Goal: Task Accomplishment & Management: Manage account settings

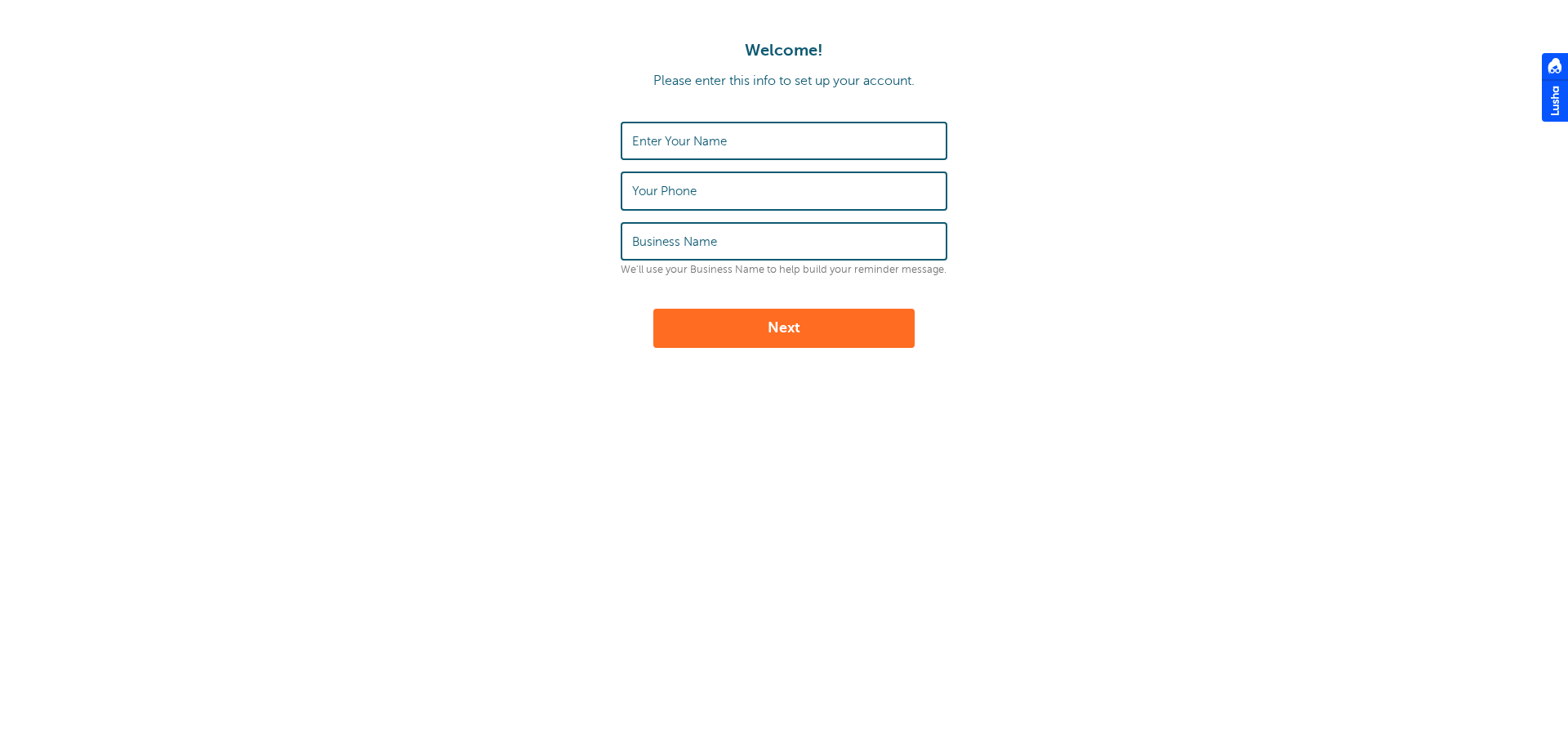
click at [728, 146] on input "Enter Your Name" at bounding box center [784, 141] width 304 height 35
type input "Shyla Gish"
type input "7193373971"
type input "NFM"
click at [784, 327] on button "Next" at bounding box center [784, 328] width 261 height 40
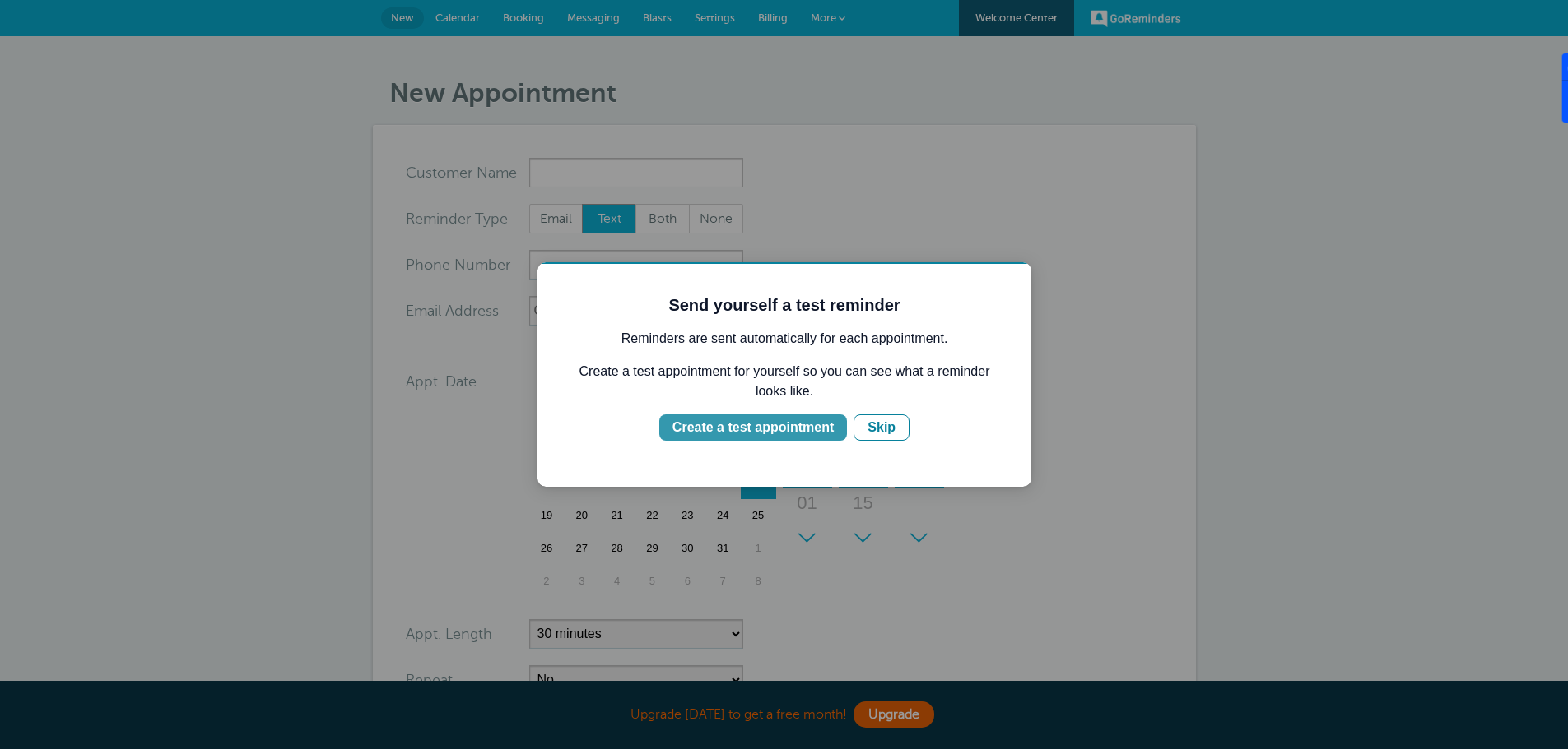
click at [751, 429] on div "Create a test appointment" at bounding box center [753, 428] width 162 height 19
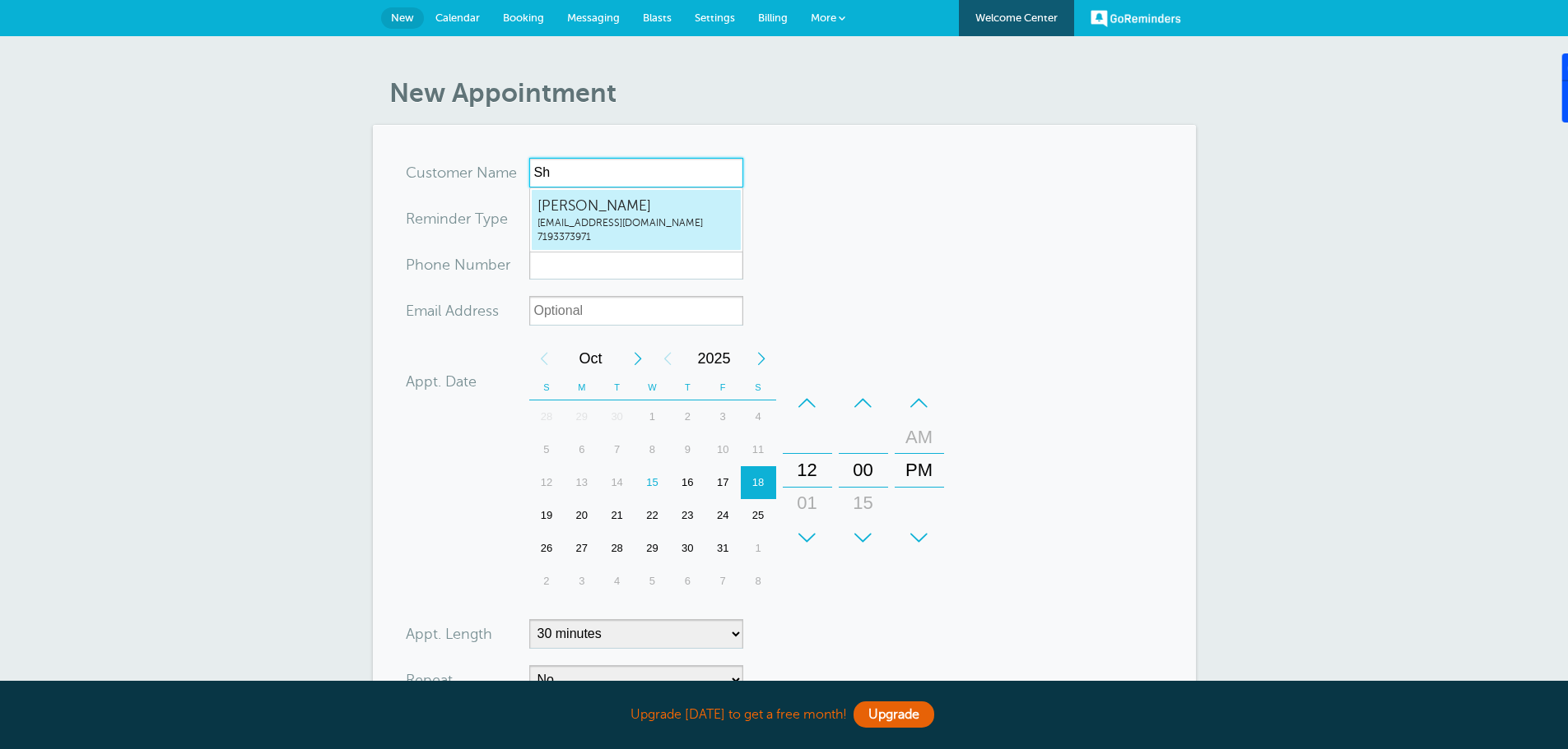
type input "S"
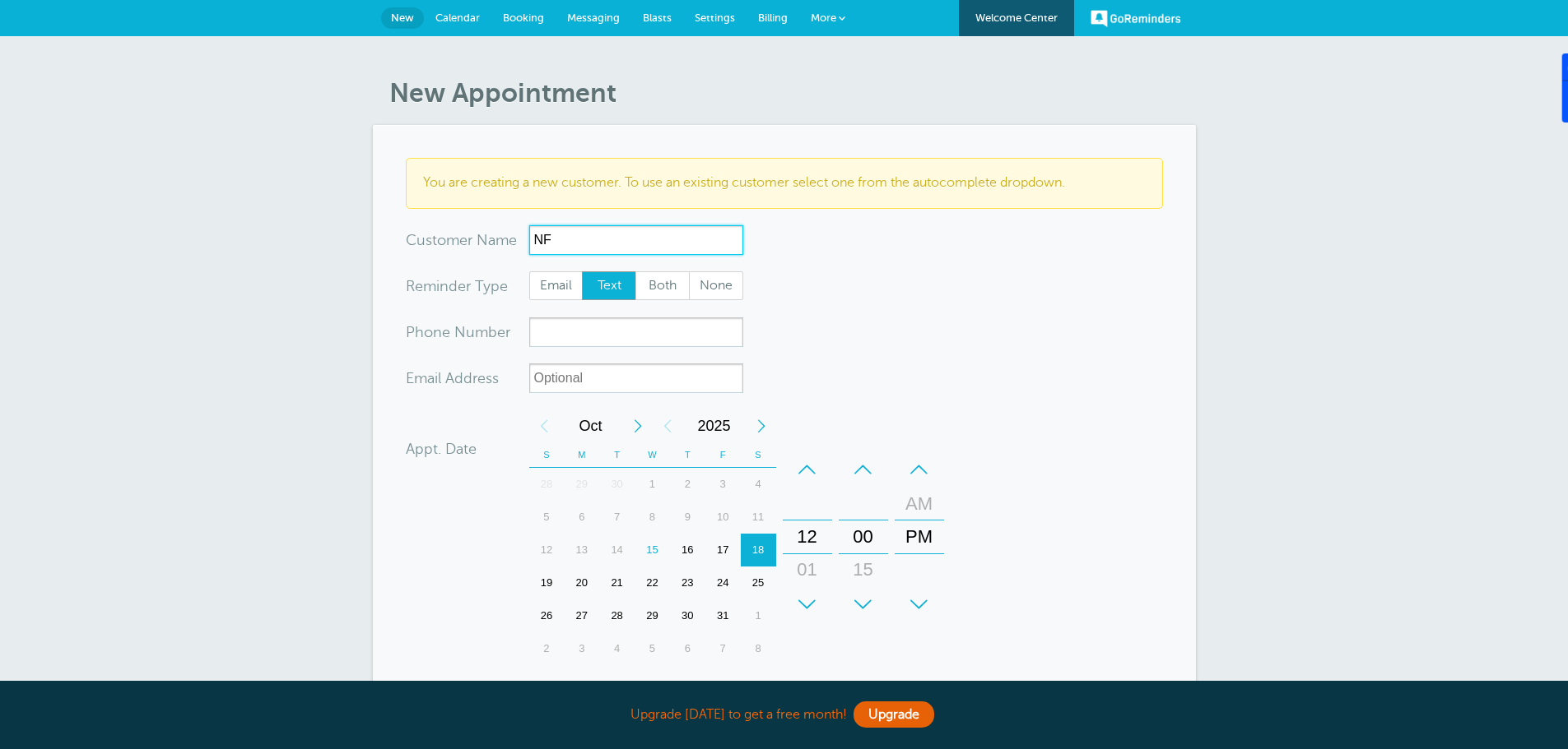
type input "N"
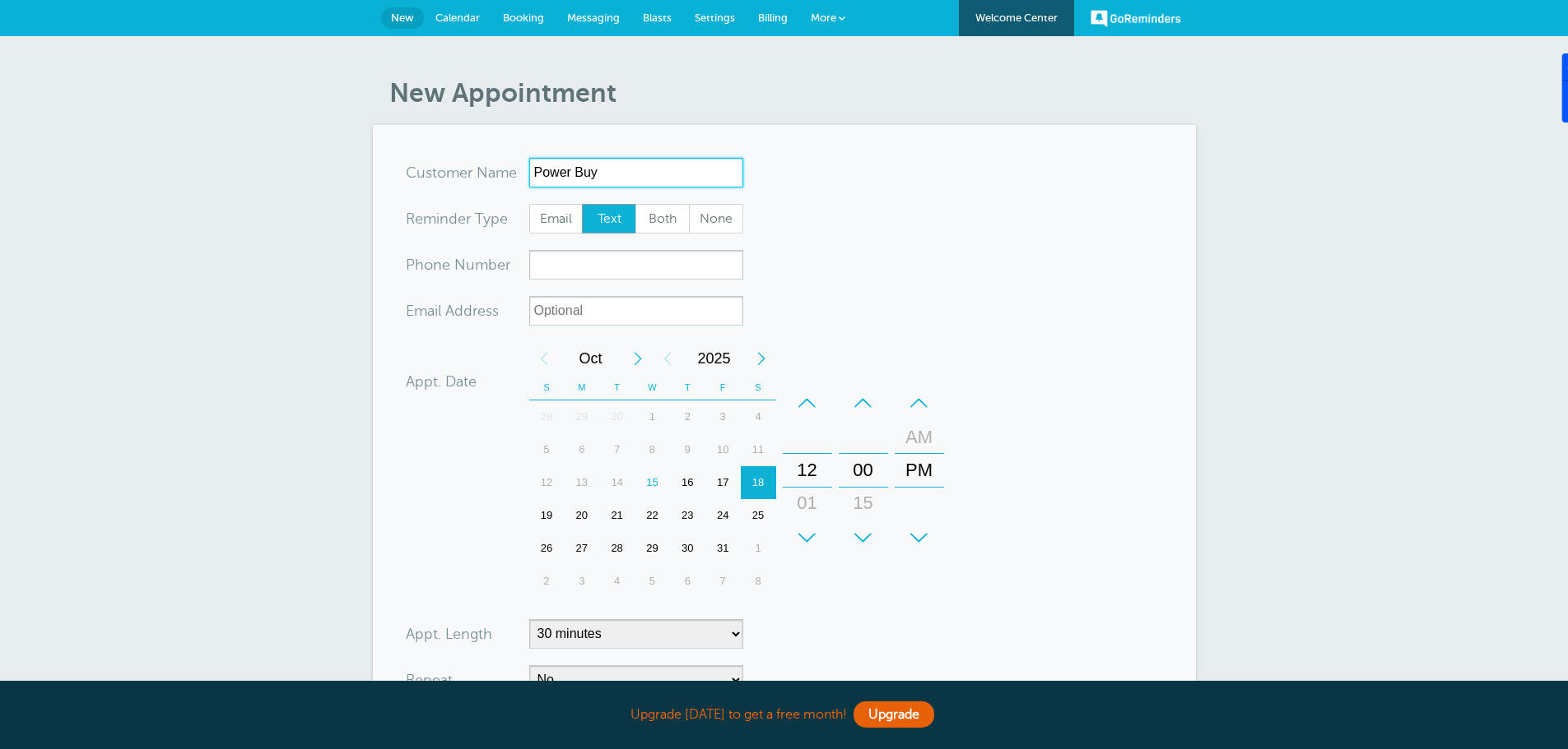
type input "Power Buy"
click at [574, 265] on input "xxx-no-autofill" at bounding box center [636, 265] width 214 height 29
click at [654, 483] on div "15" at bounding box center [652, 483] width 35 height 33
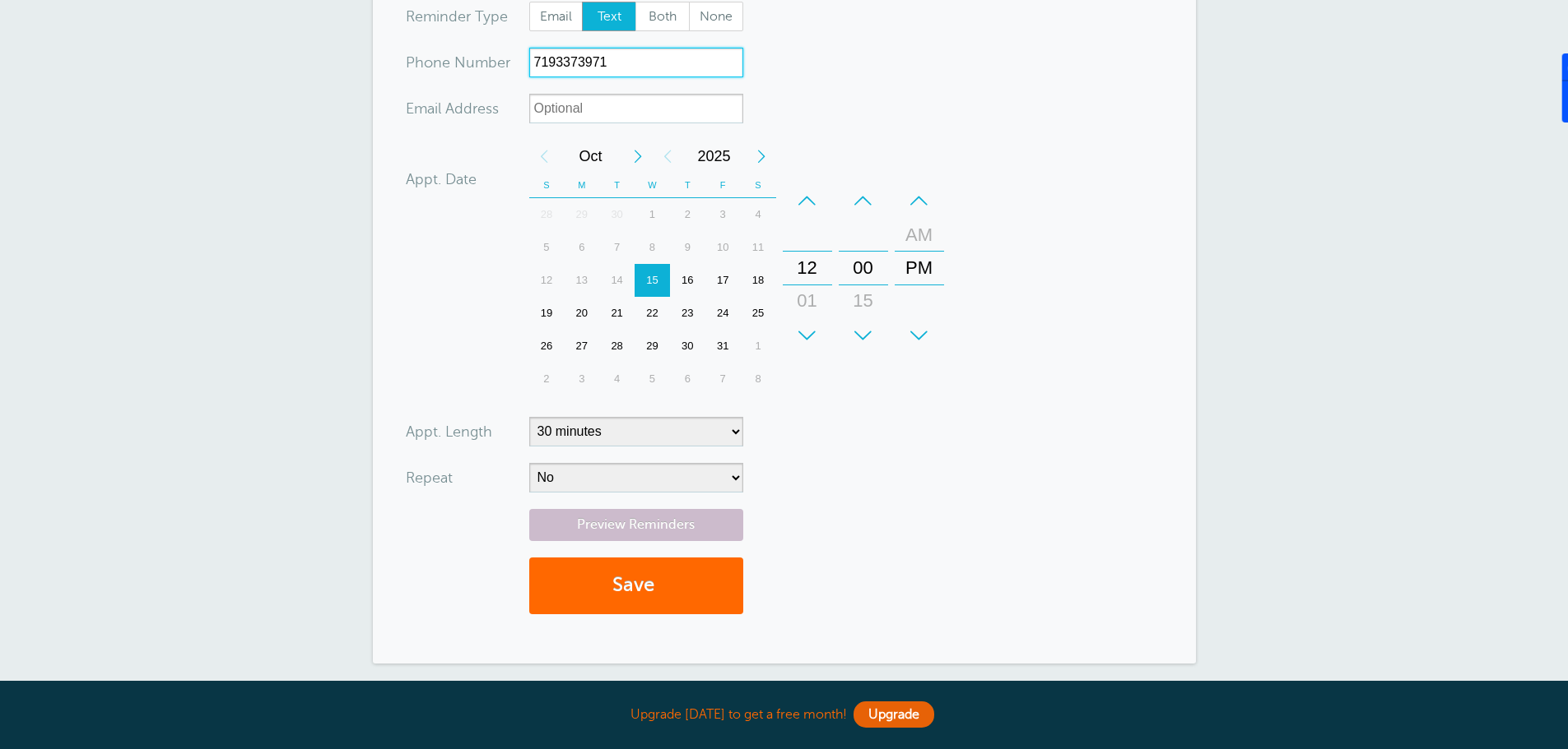
scroll to position [246, 0]
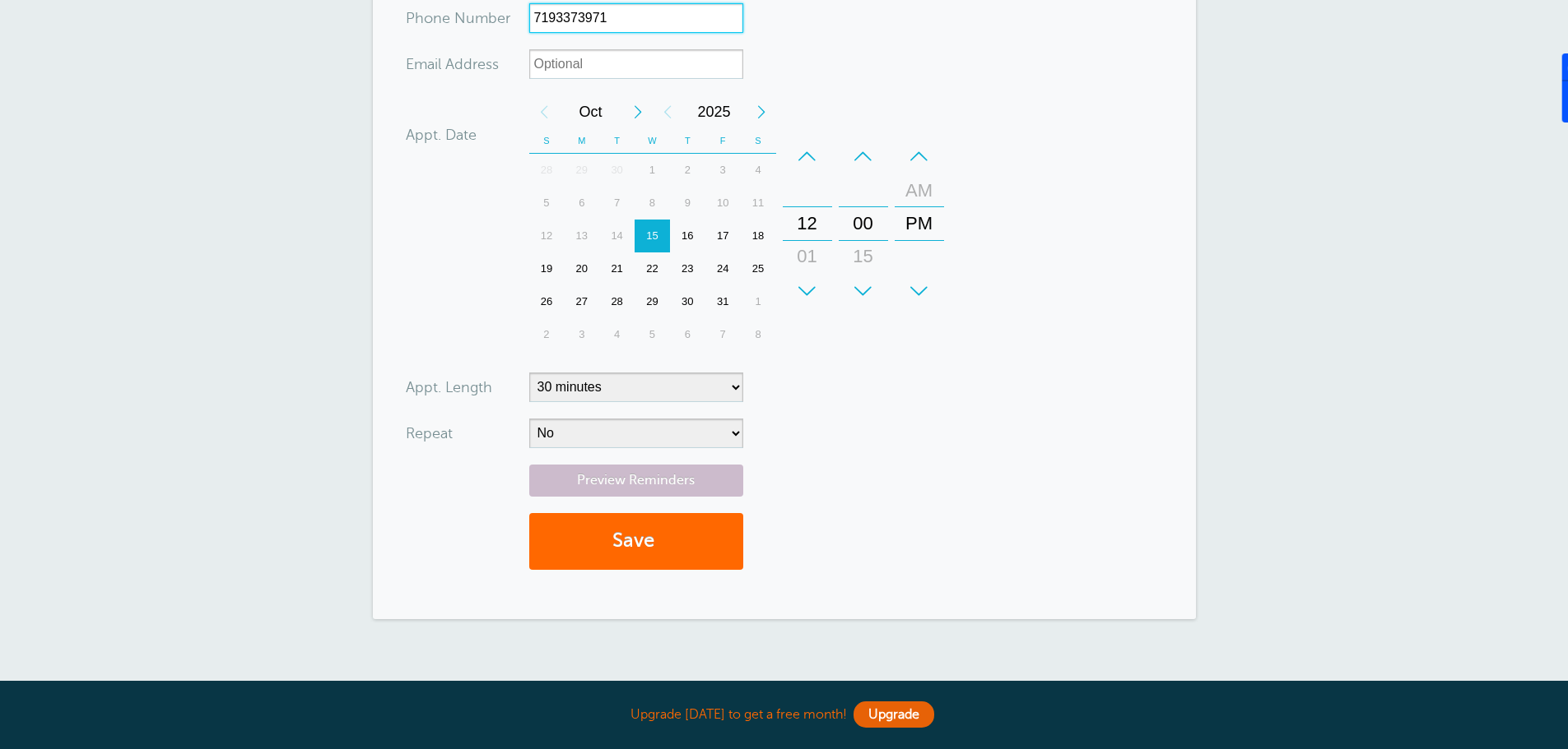
type input "7193373971"
click at [734, 436] on select "No Daily Weekly Every 2 weeks Every 3 weeks Every 4 weeks Monthly Every 5 weeks…" at bounding box center [636, 433] width 214 height 29
click at [529, 419] on select "No Daily Weekly Every 2 weeks Every 3 weeks Every 4 weeks Monthly Every 5 weeks…" at bounding box center [636, 433] width 214 height 29
click at [807, 288] on div "+" at bounding box center [807, 291] width 50 height 33
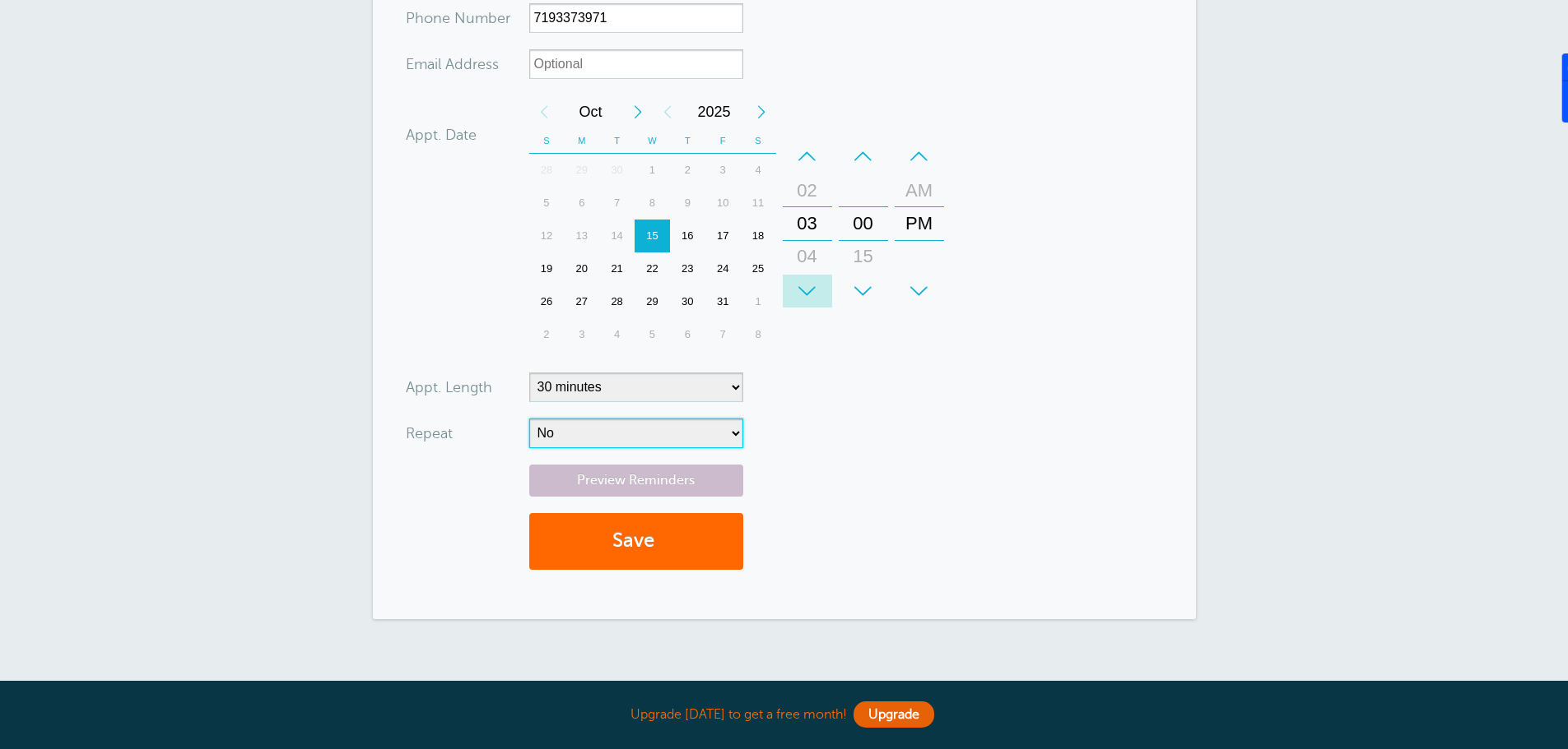
click at [807, 288] on div "+" at bounding box center [807, 291] width 50 height 33
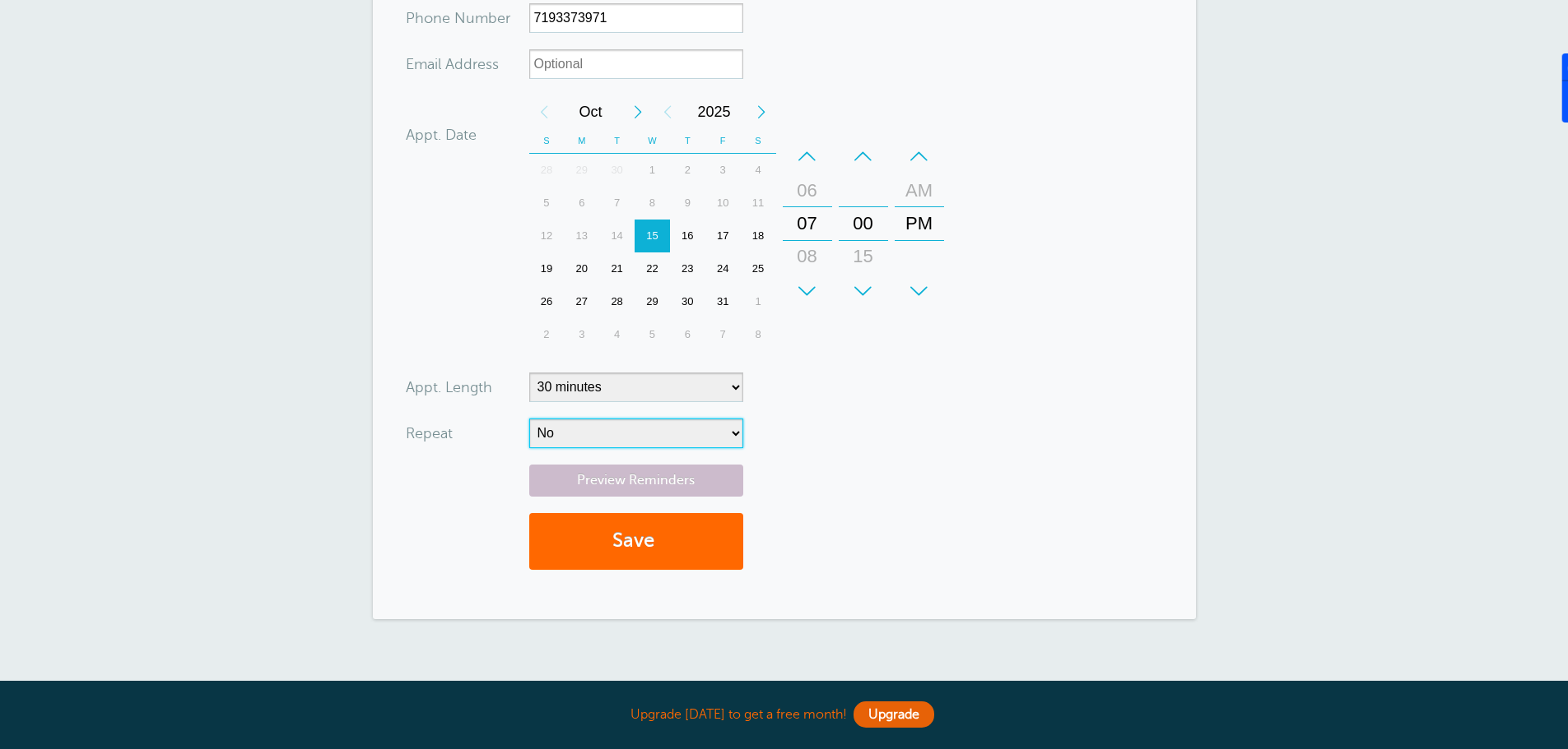
click at [860, 292] on div "+" at bounding box center [862, 291] width 50 height 33
click at [921, 150] on div "–" at bounding box center [919, 157] width 50 height 33
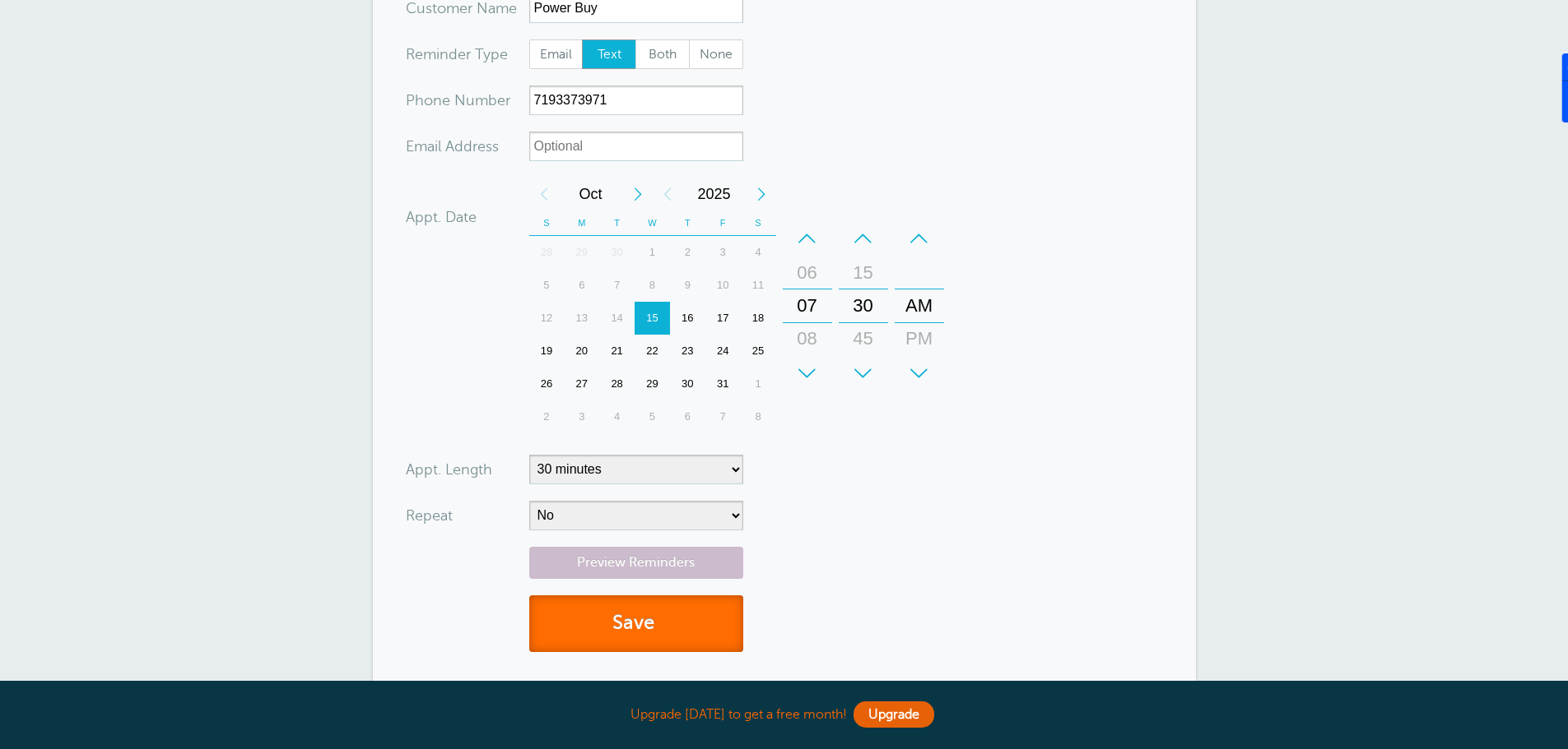
click at [625, 618] on button "Save" at bounding box center [636, 623] width 214 height 56
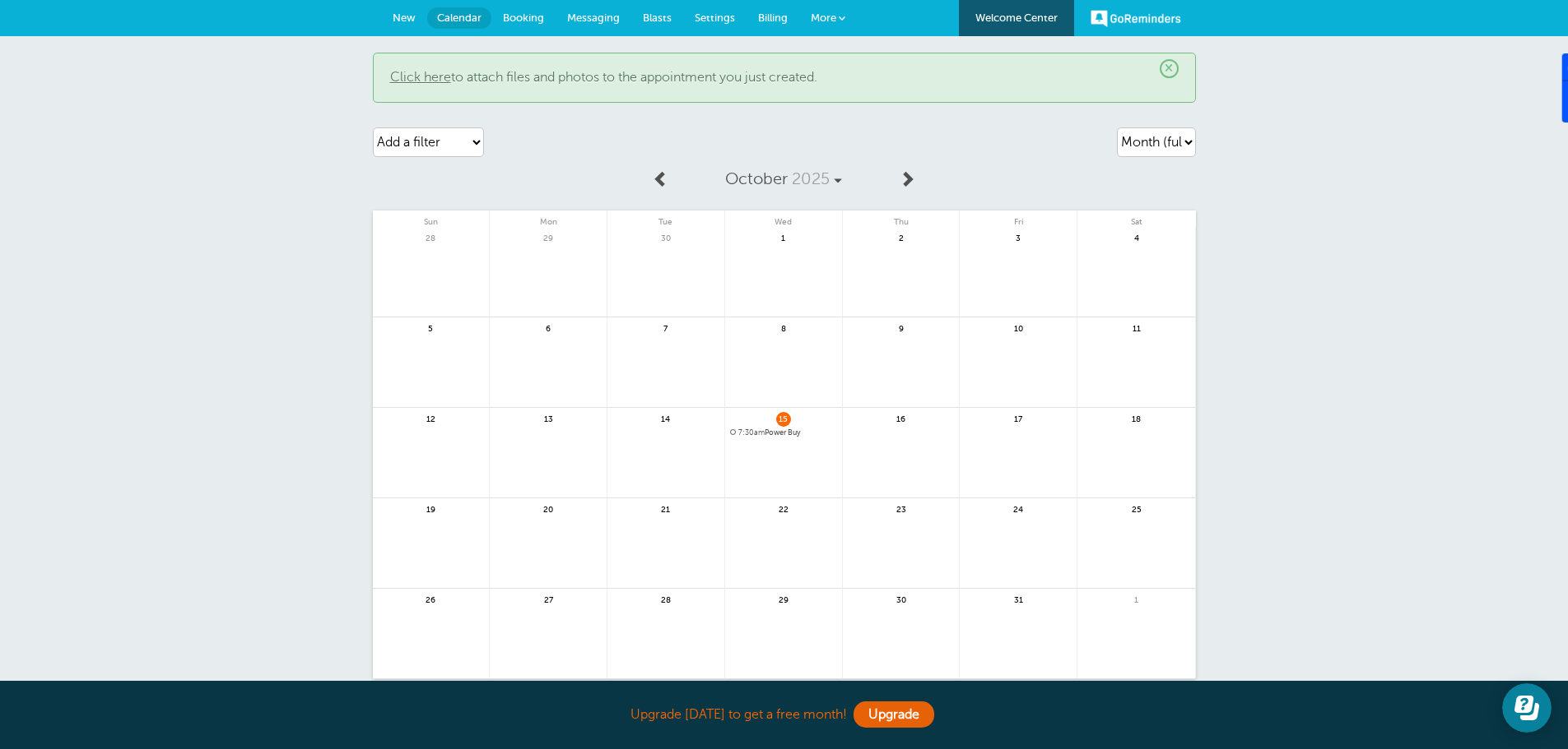
click at [410, 21] on span "New" at bounding box center [404, 18] width 23 height 13
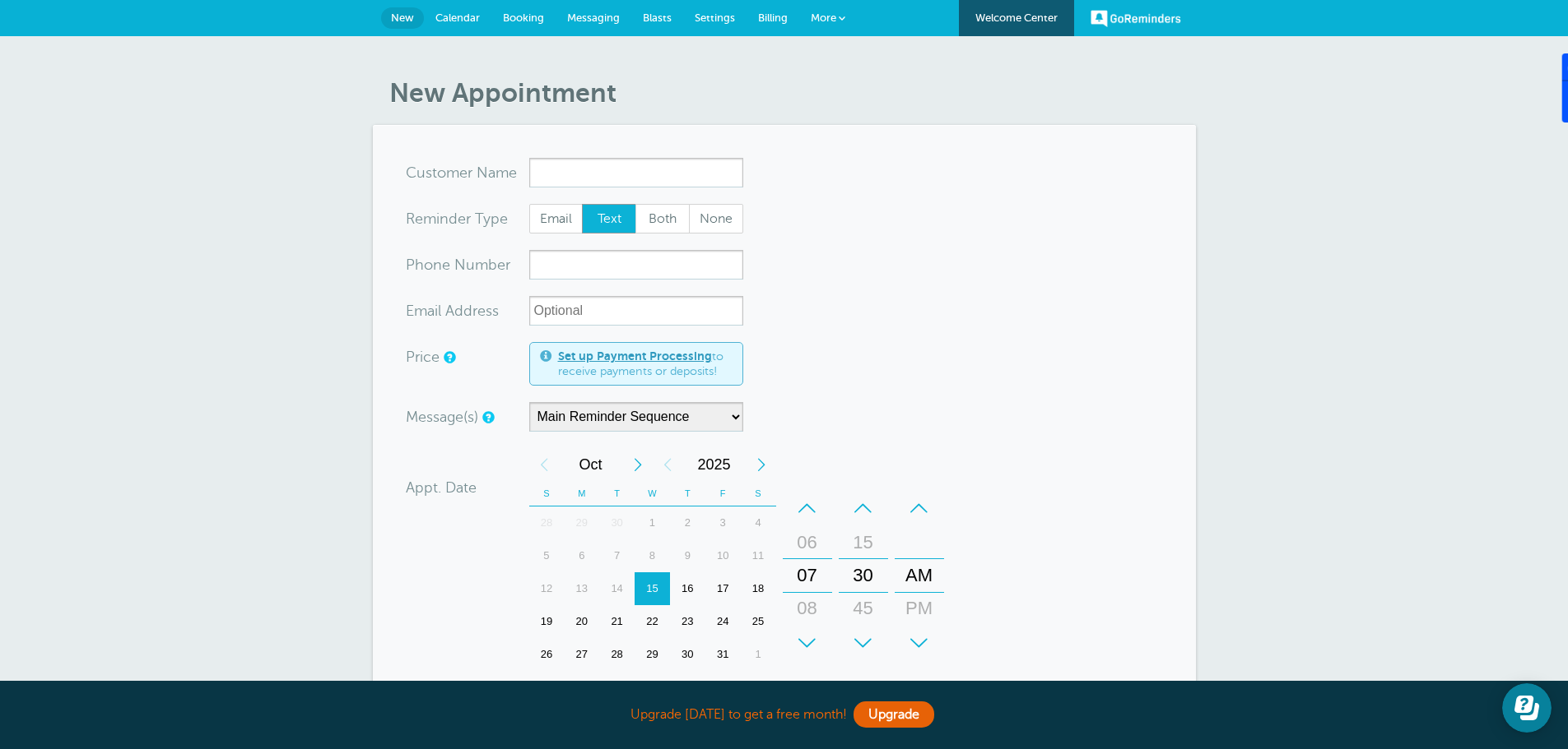
click at [516, 16] on span "Booking" at bounding box center [523, 18] width 41 height 13
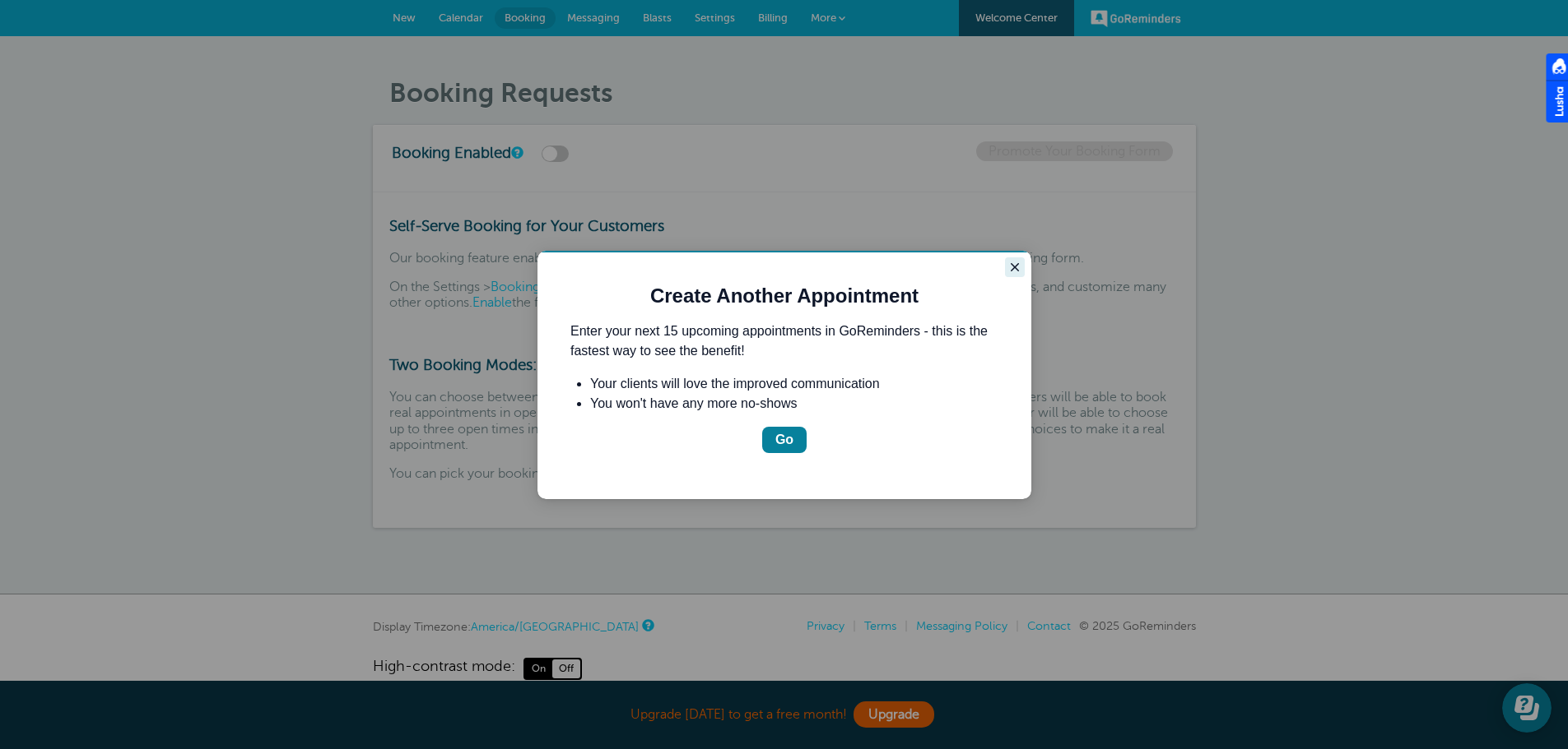
click at [1018, 265] on icon "Close guide" at bounding box center [1014, 268] width 14 height 14
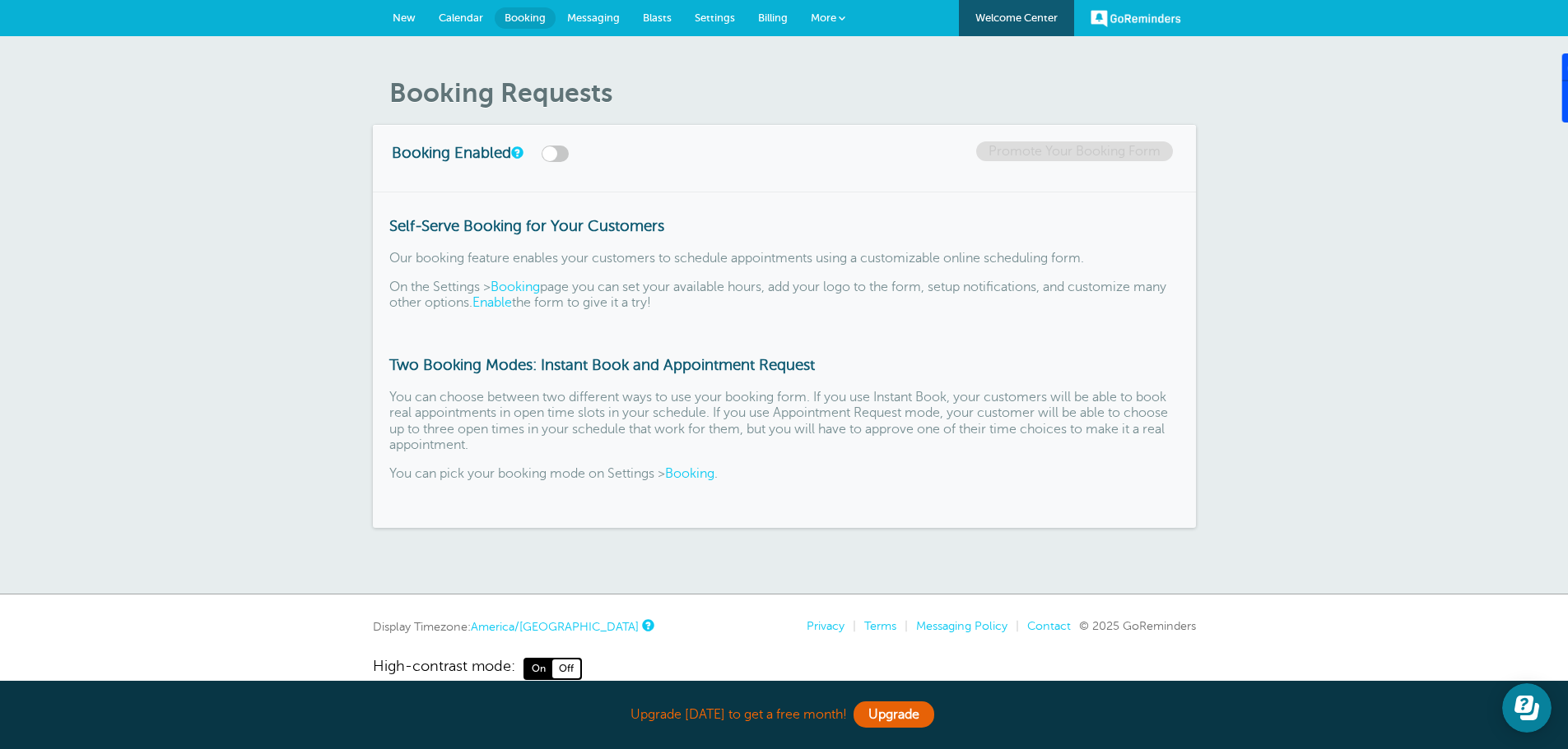
click at [603, 16] on span "Messaging" at bounding box center [593, 18] width 53 height 13
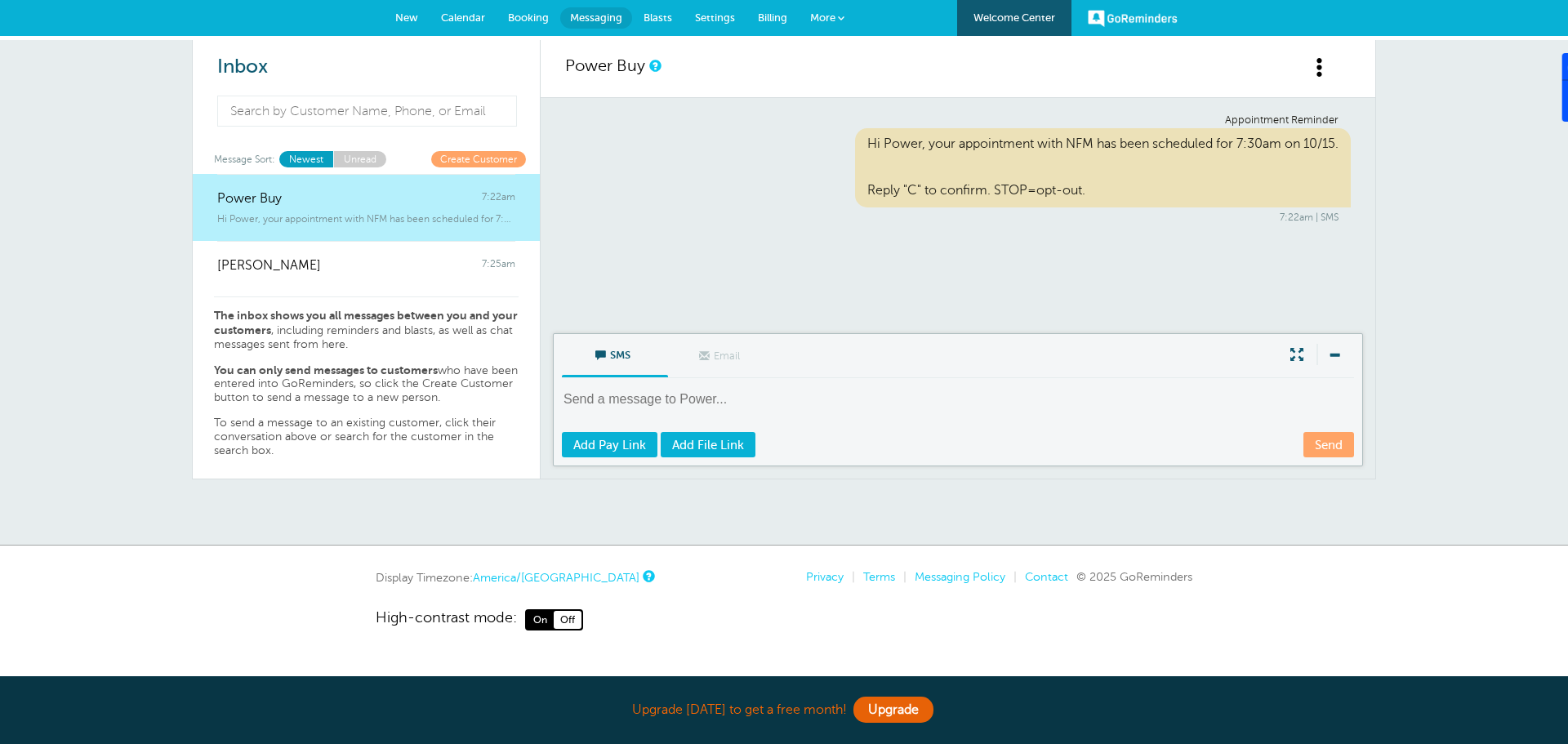
click at [659, 13] on span "Blasts" at bounding box center [658, 17] width 29 height 13
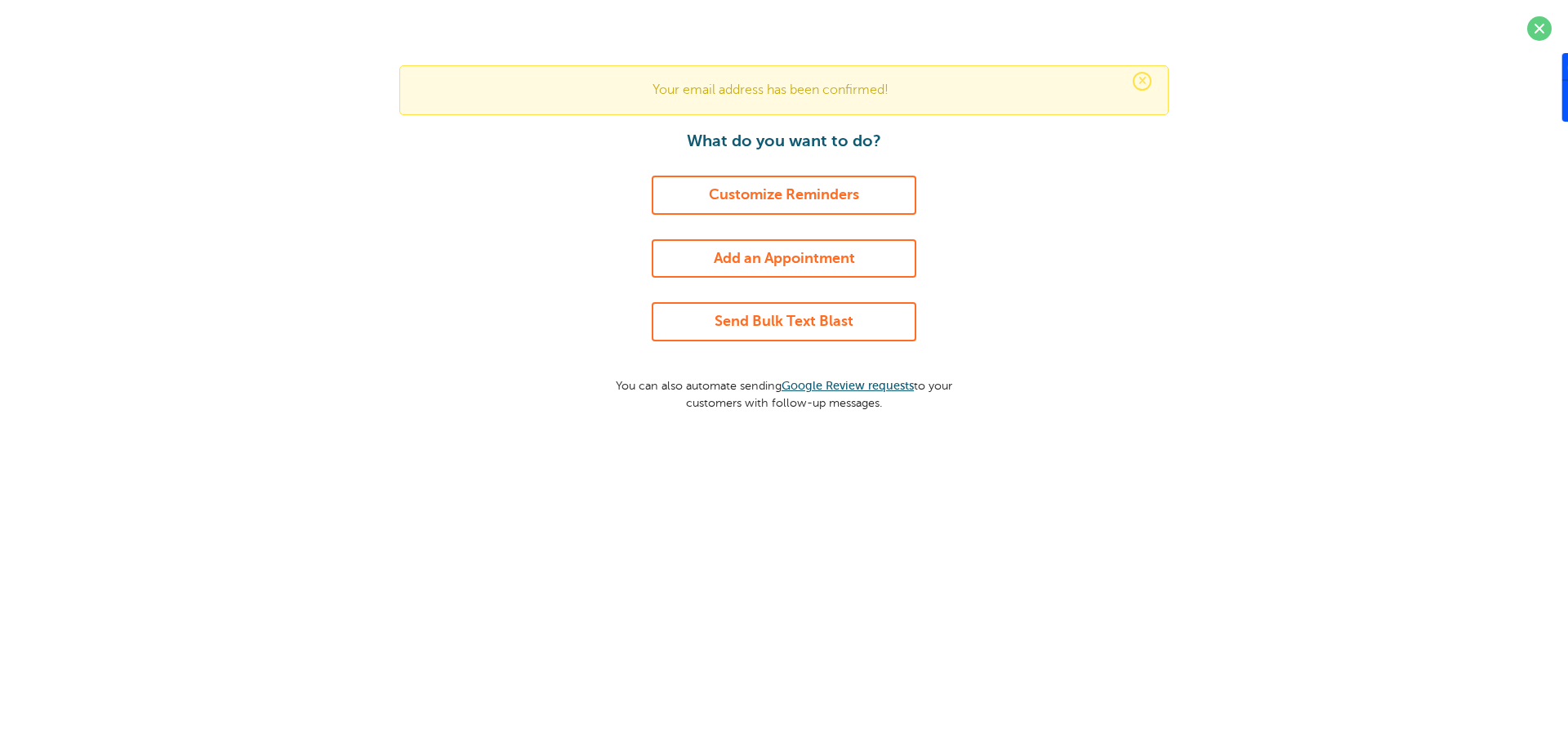
click at [748, 319] on link "Send Bulk Text Blast" at bounding box center [784, 321] width 265 height 40
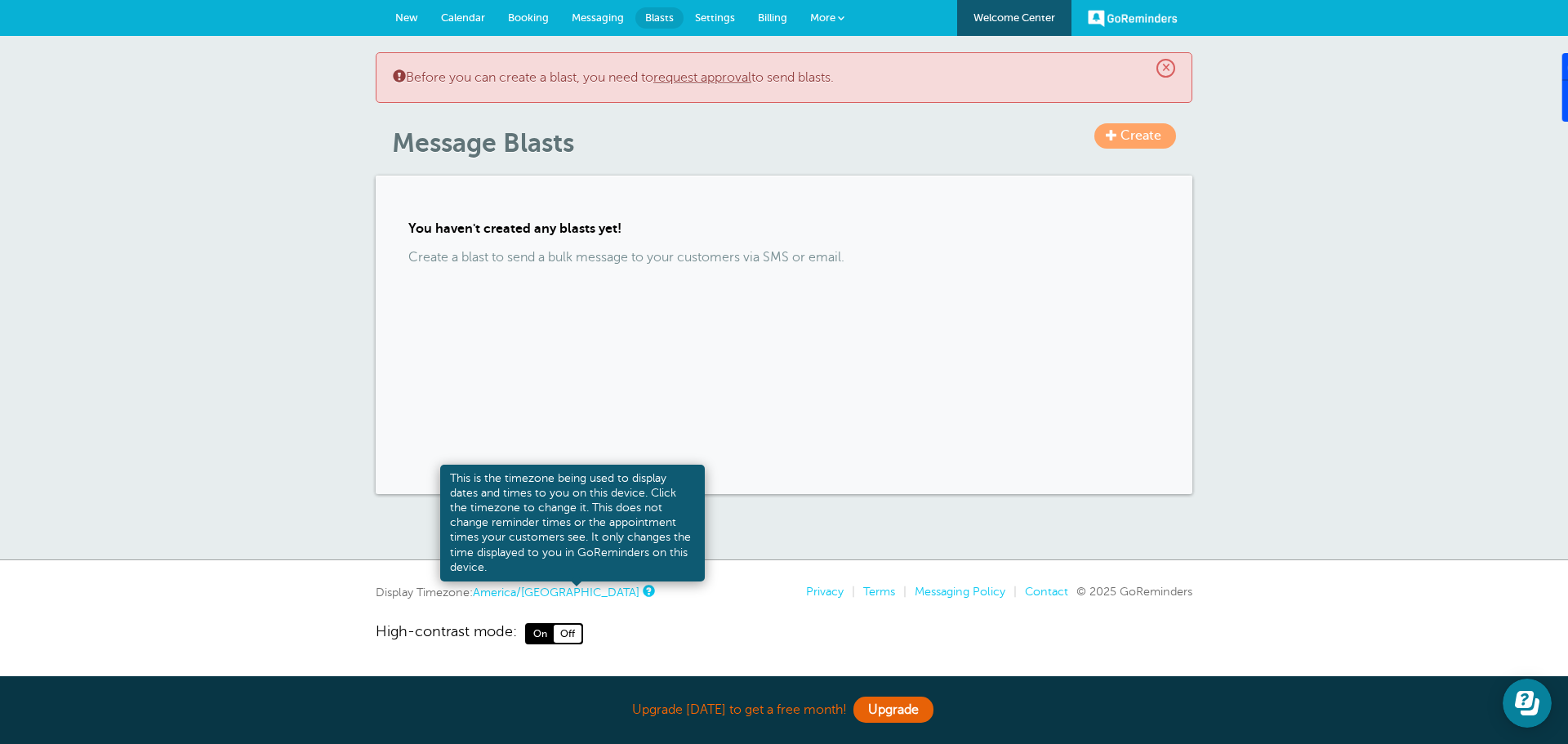
click at [643, 595] on link at bounding box center [648, 590] width 10 height 11
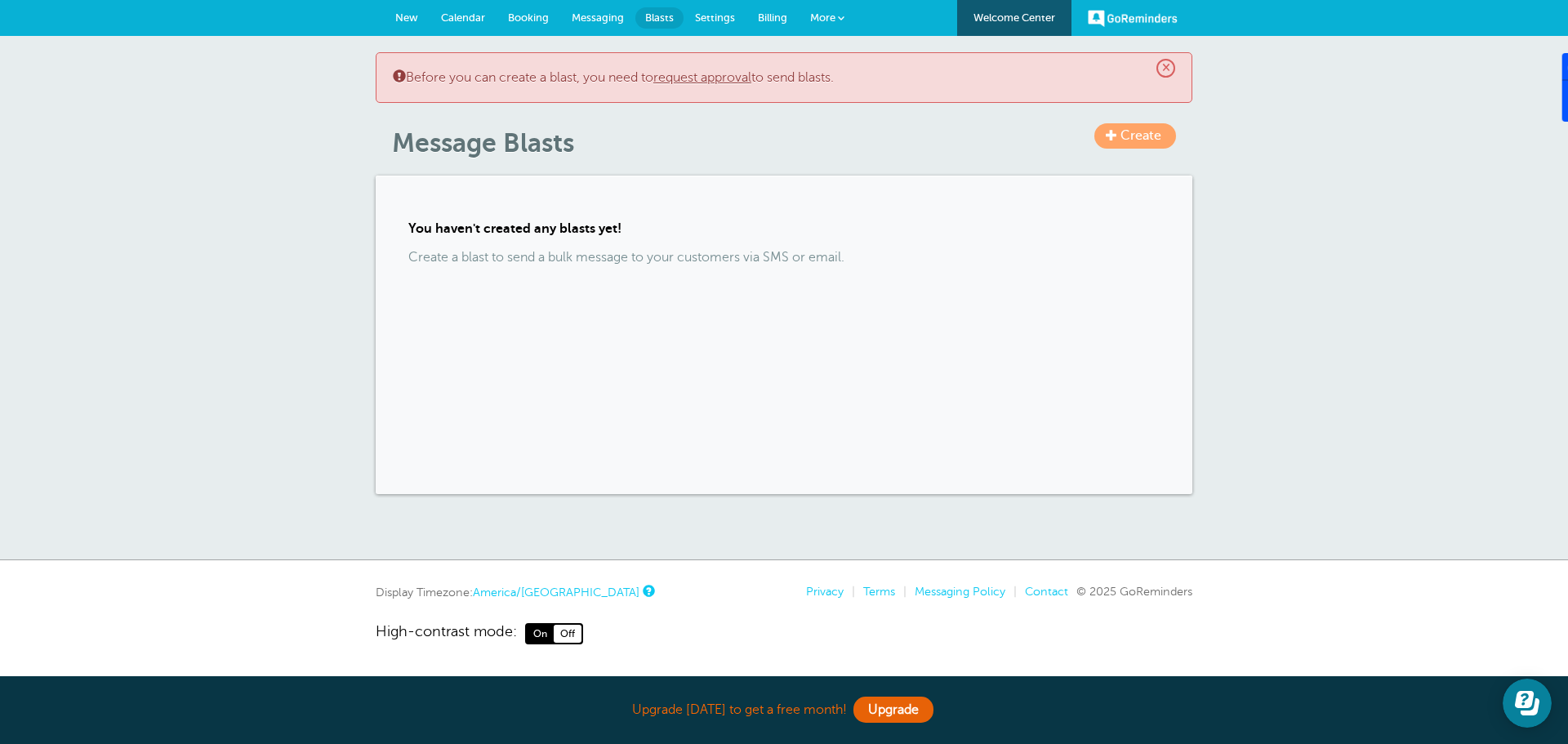
click at [1170, 66] on span "×" at bounding box center [1166, 68] width 18 height 18
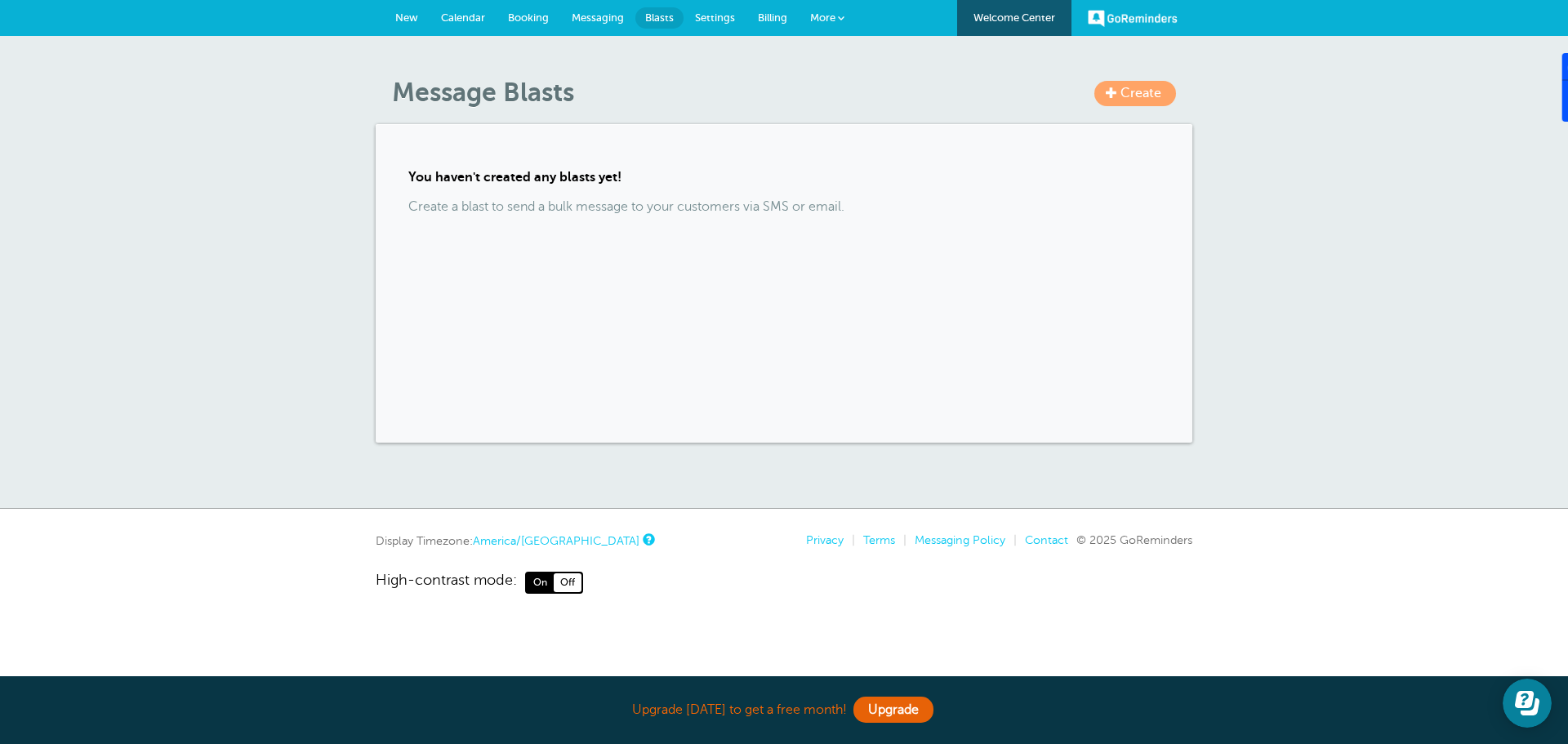
click at [606, 21] on span "Messaging" at bounding box center [598, 17] width 52 height 13
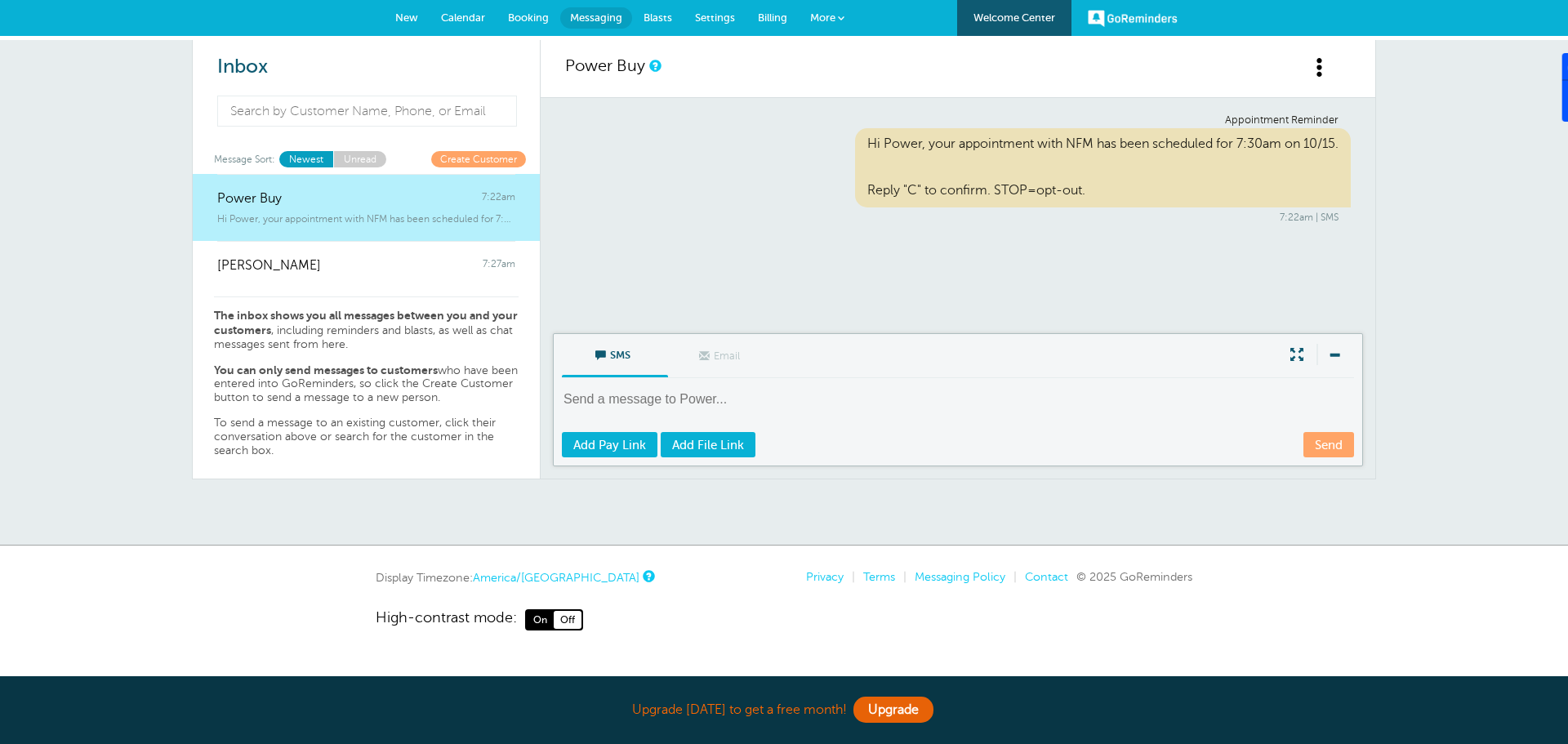
click at [544, 626] on span "On" at bounding box center [541, 620] width 27 height 18
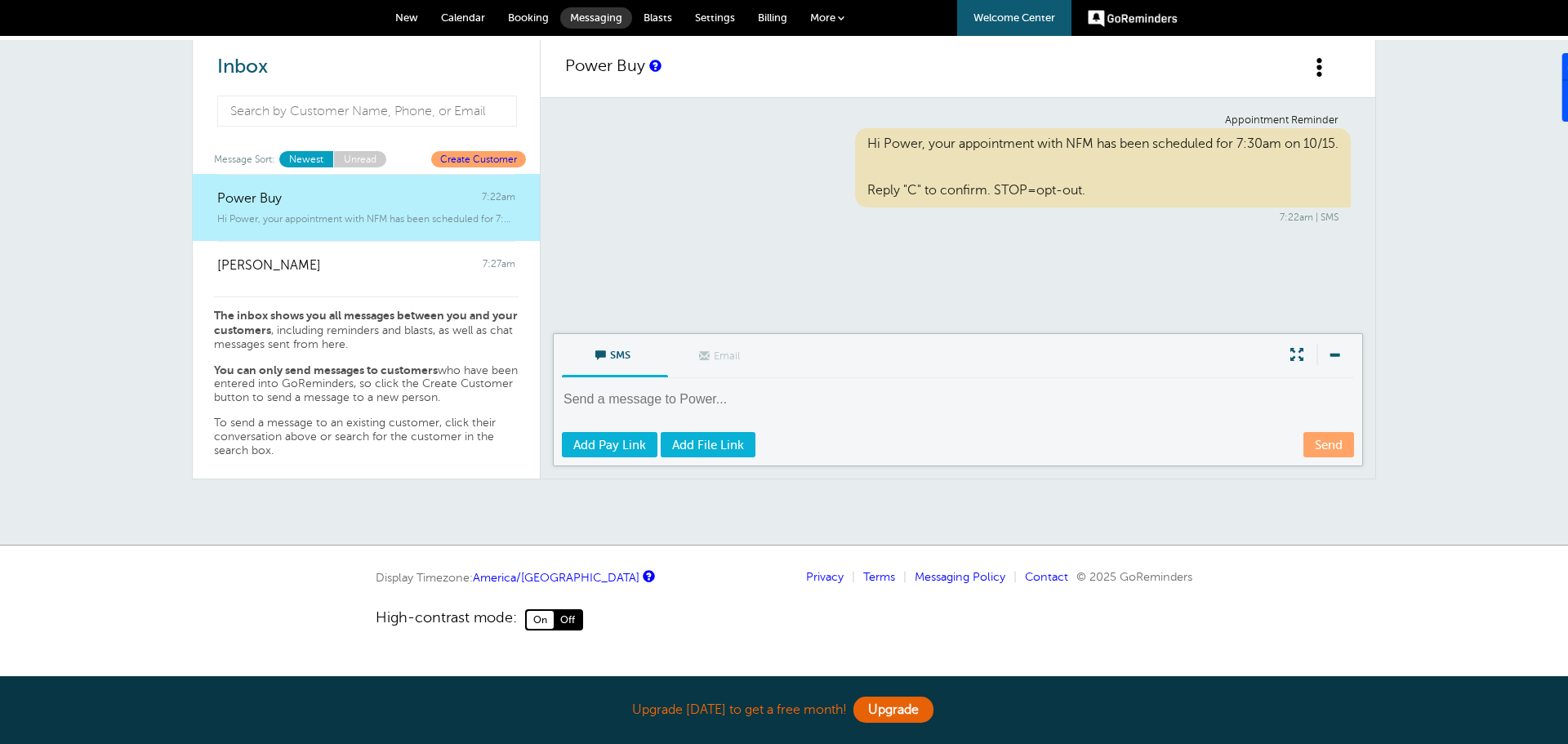
click at [575, 623] on span "Off" at bounding box center [568, 620] width 28 height 18
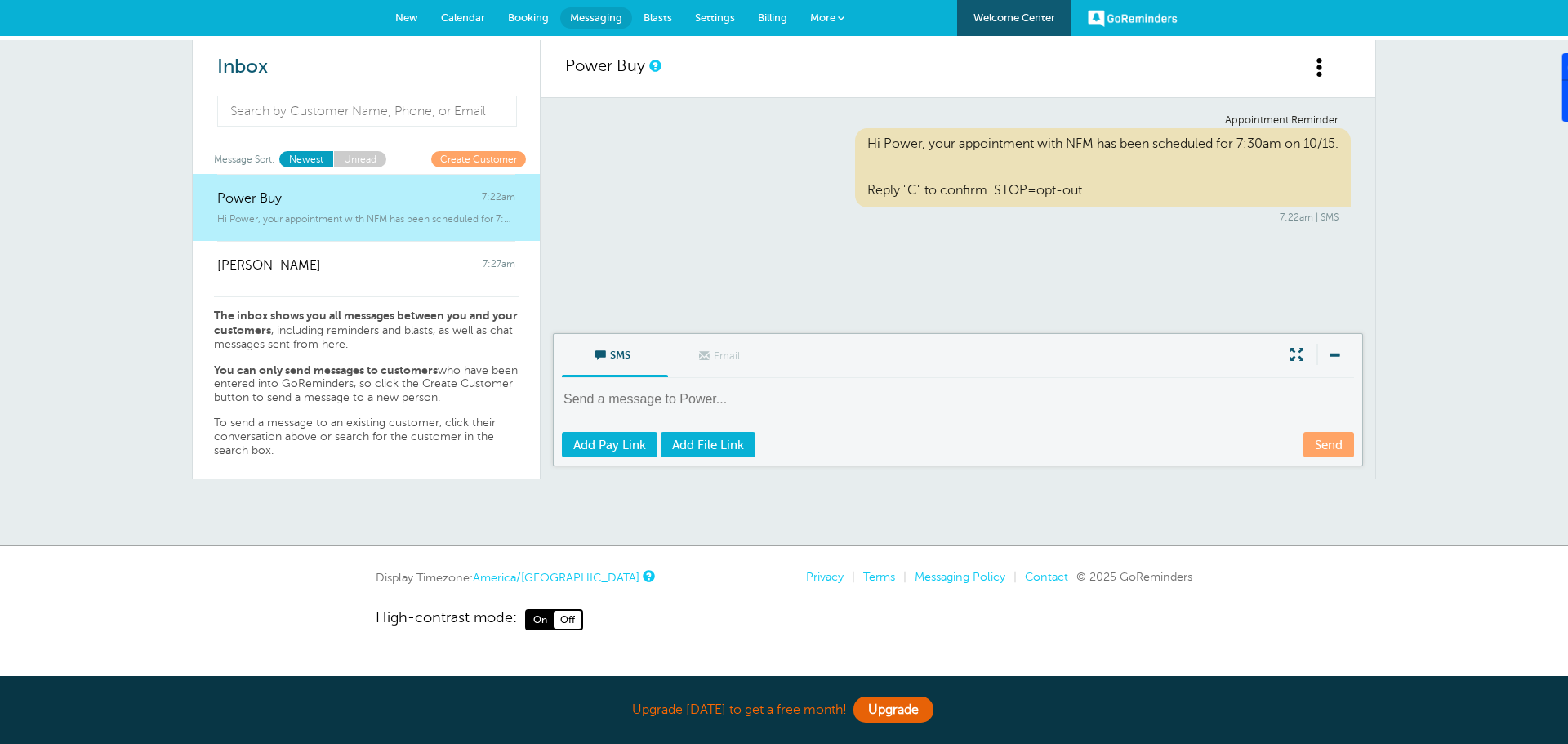
click at [1325, 66] on span at bounding box center [1319, 67] width 20 height 20
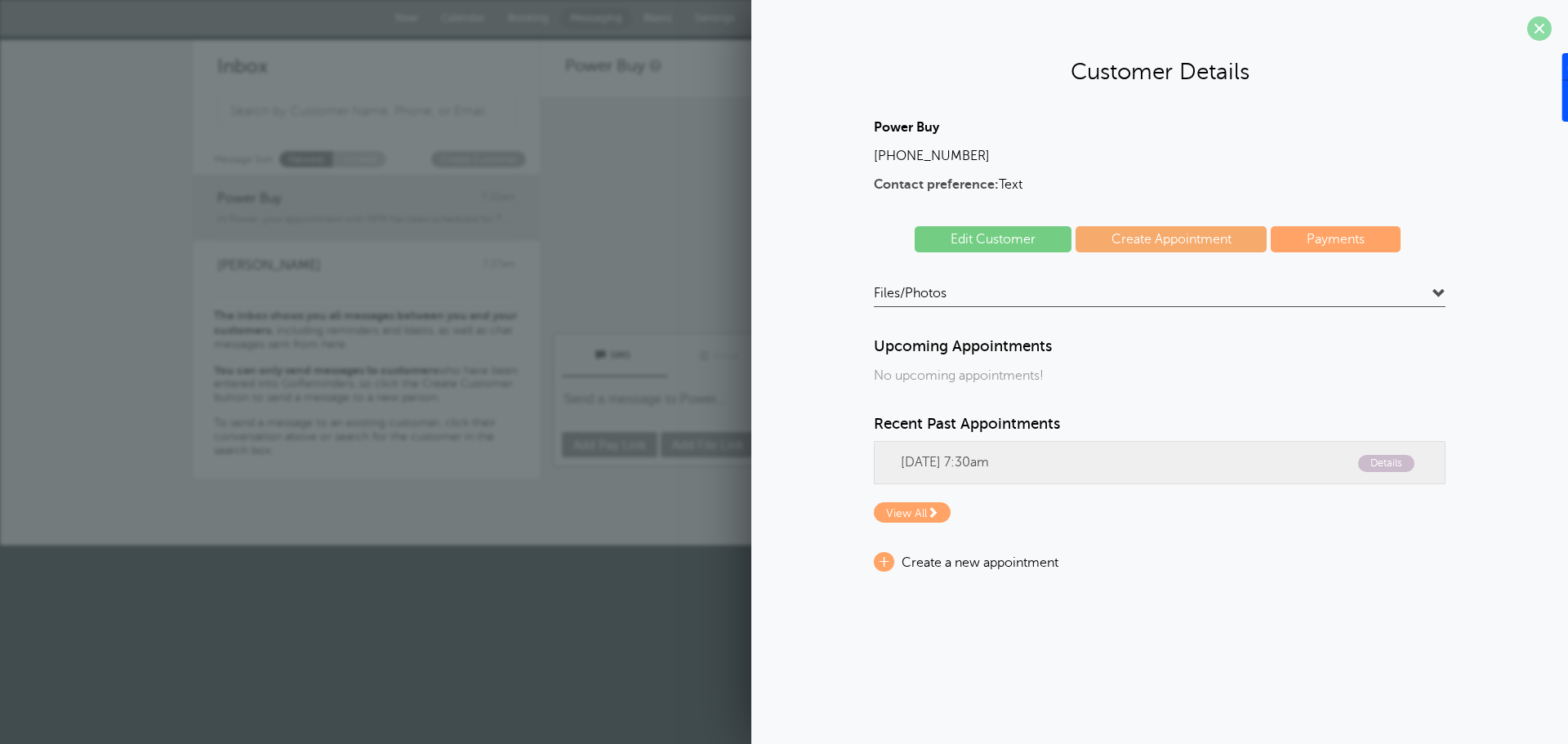
click at [1544, 29] on span at bounding box center [1539, 28] width 24 height 24
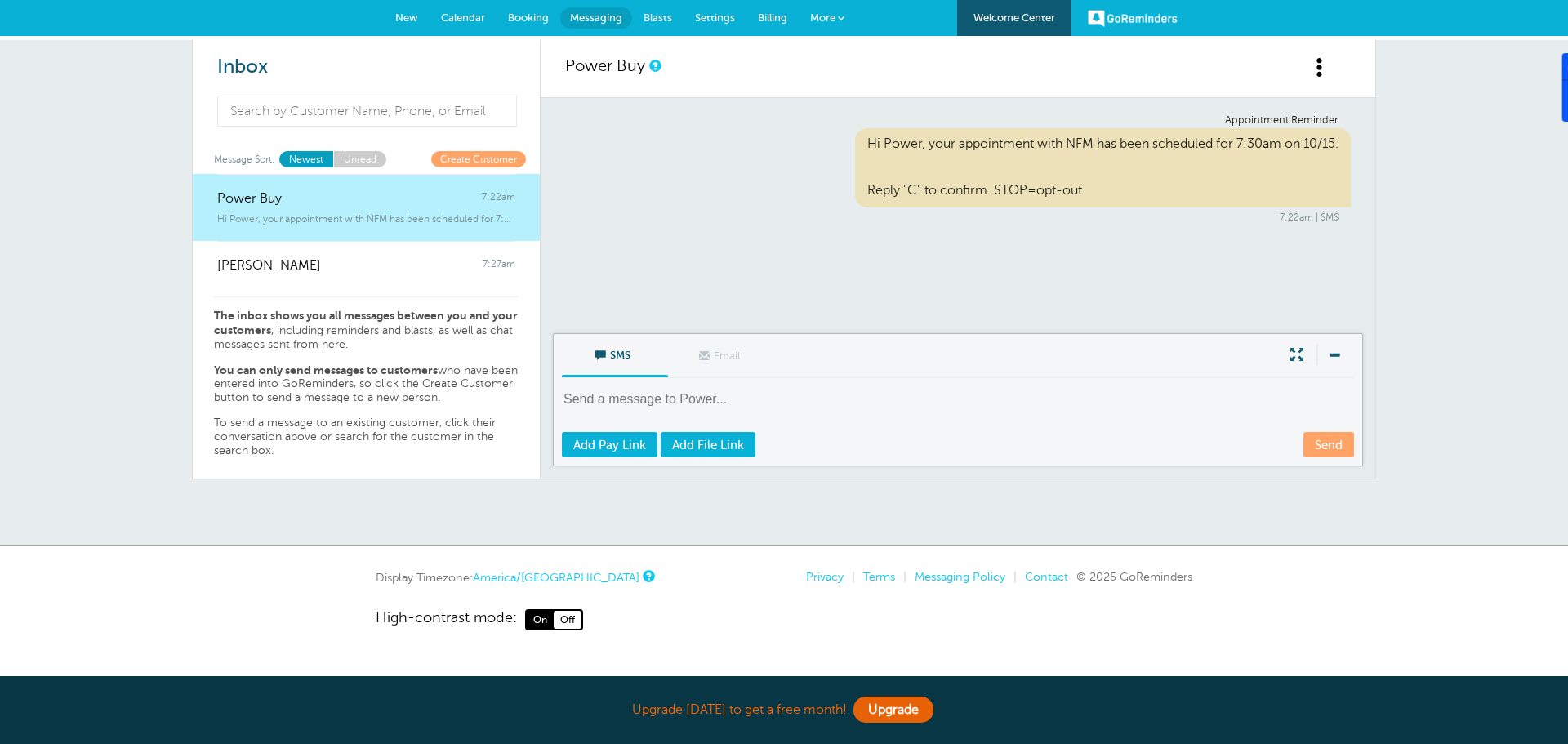
click at [990, 15] on link "Welcome Center" at bounding box center [1015, 17] width 114 height 36
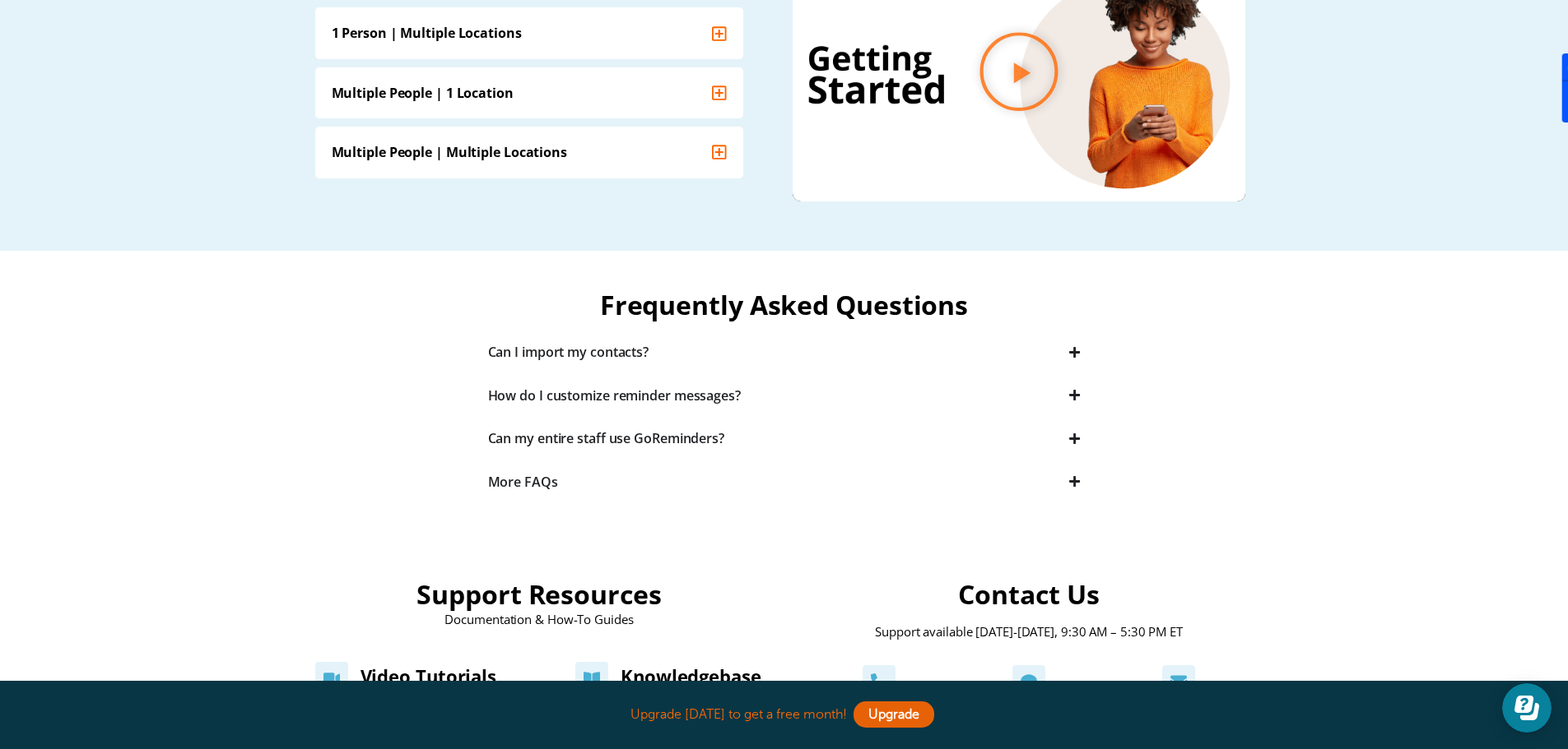
scroll to position [246, 0]
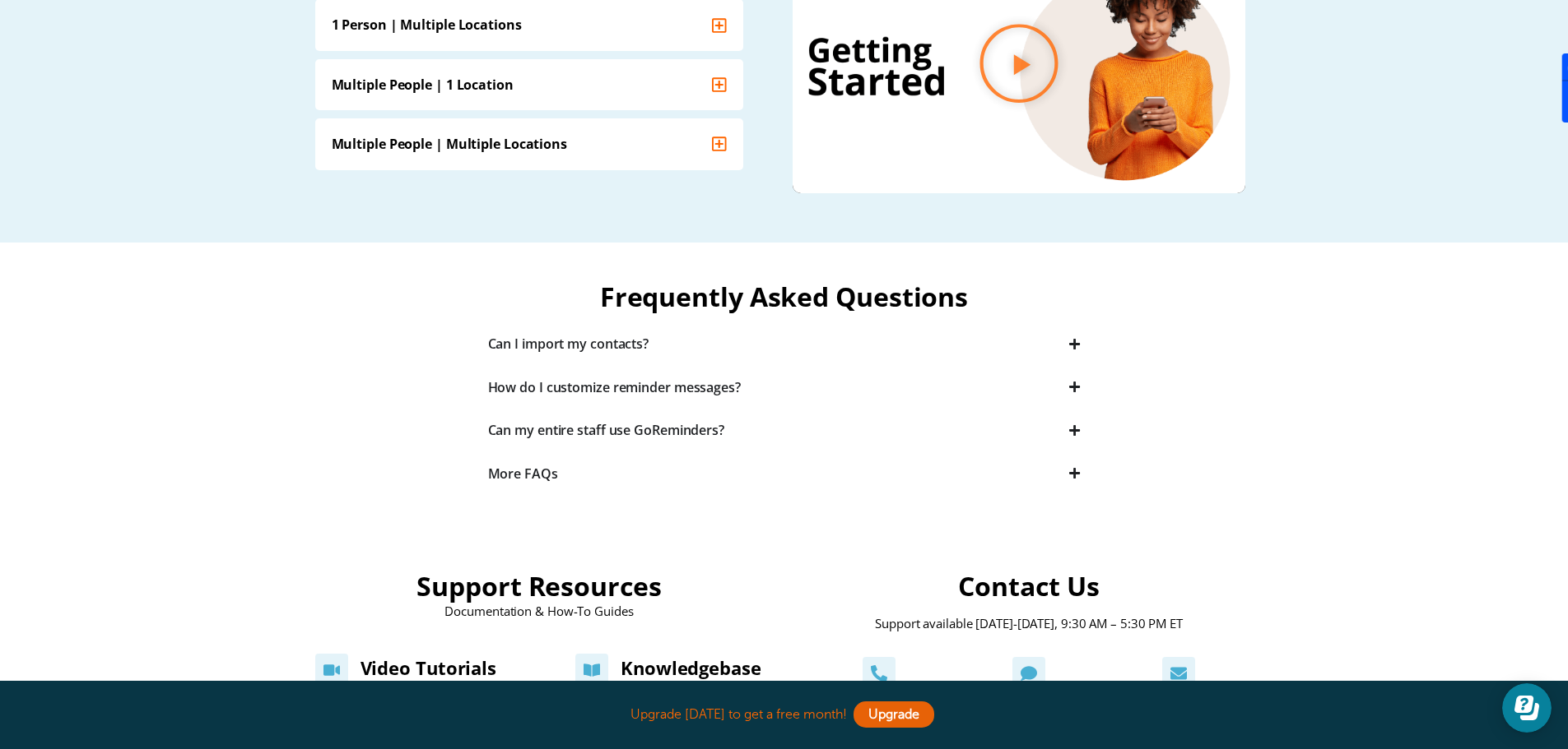
click at [623, 341] on div "Can I import my contacts?" at bounding box center [569, 344] width 162 height 19
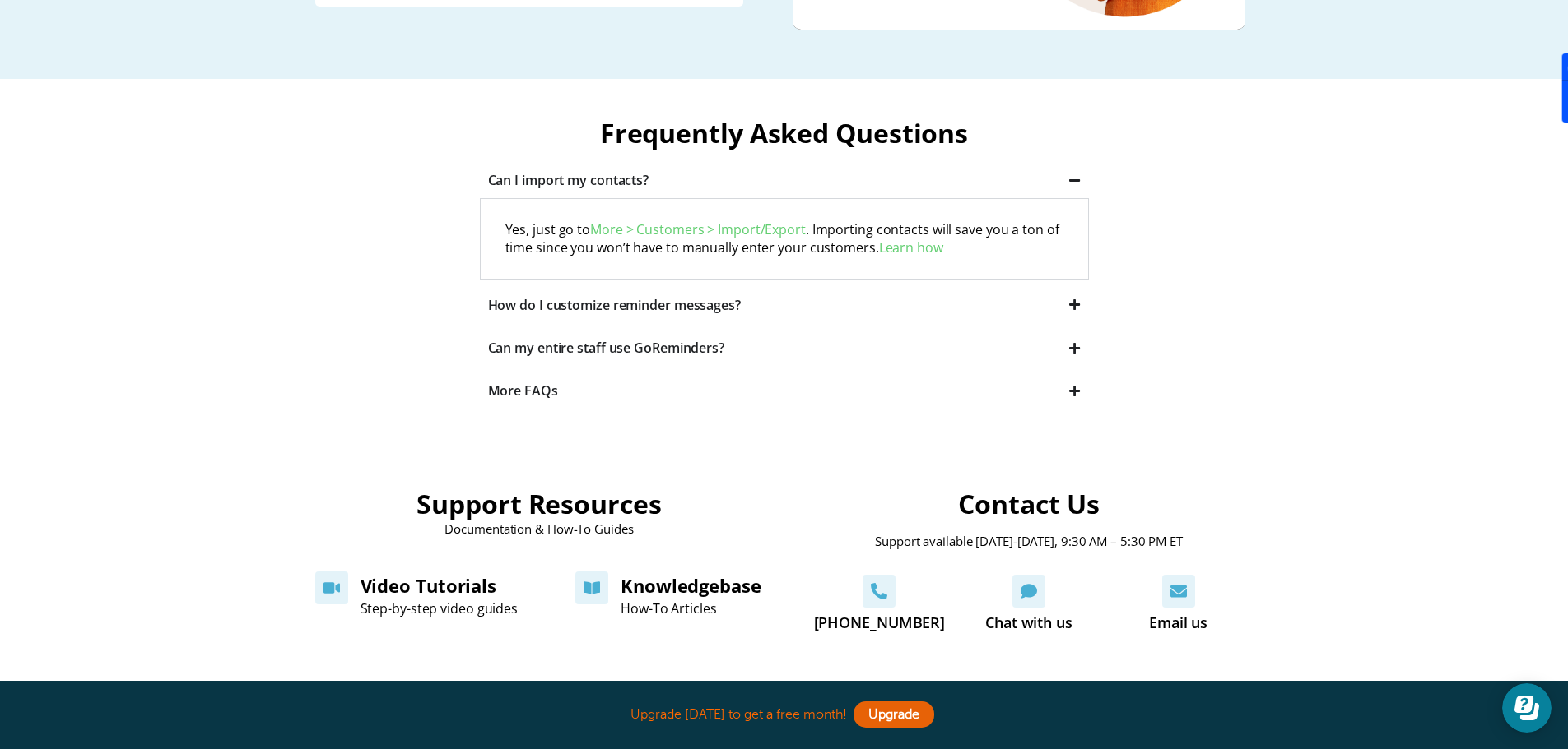
scroll to position [411, 0]
click at [674, 302] on div "How do I customize reminder messages?" at bounding box center [614, 304] width 252 height 19
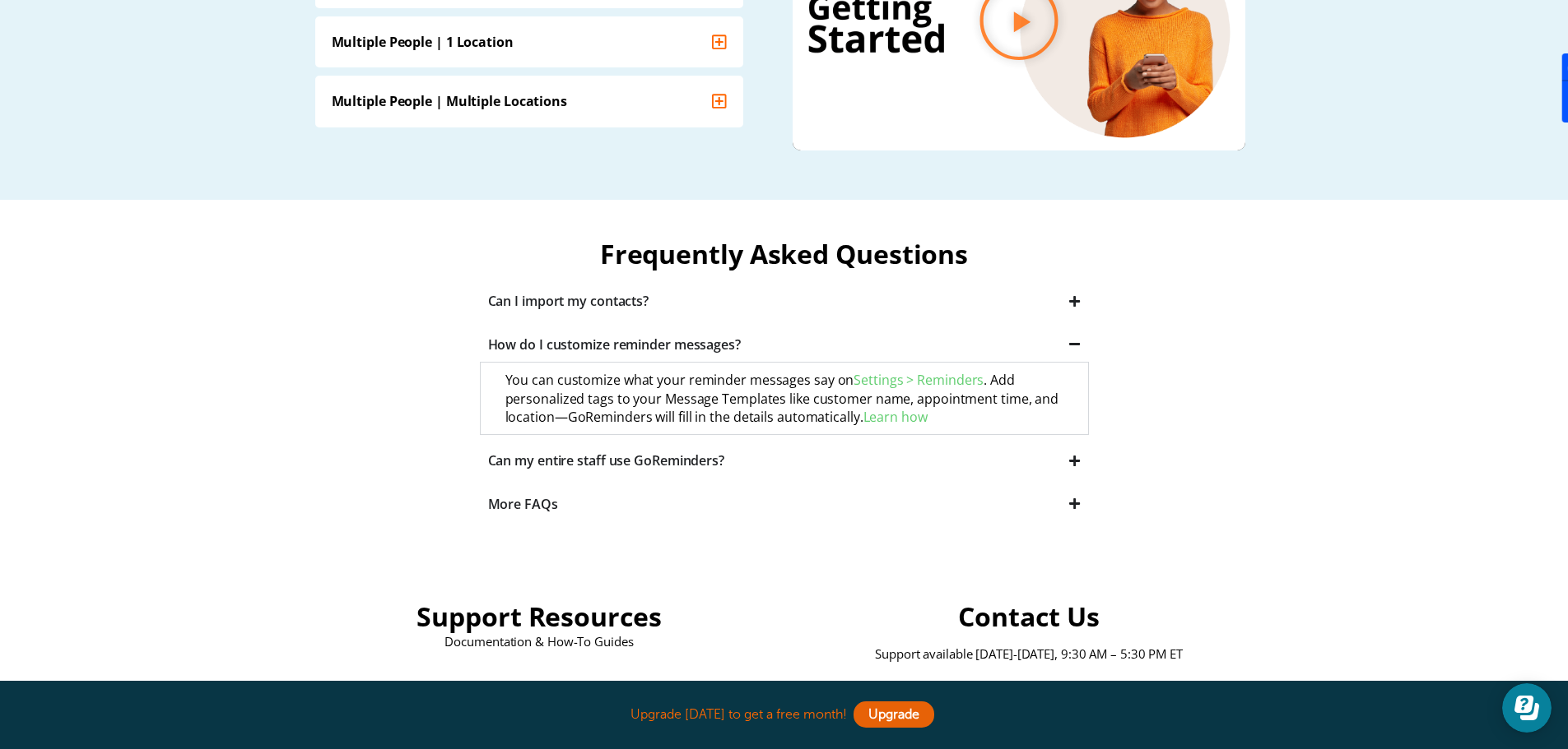
scroll to position [329, 0]
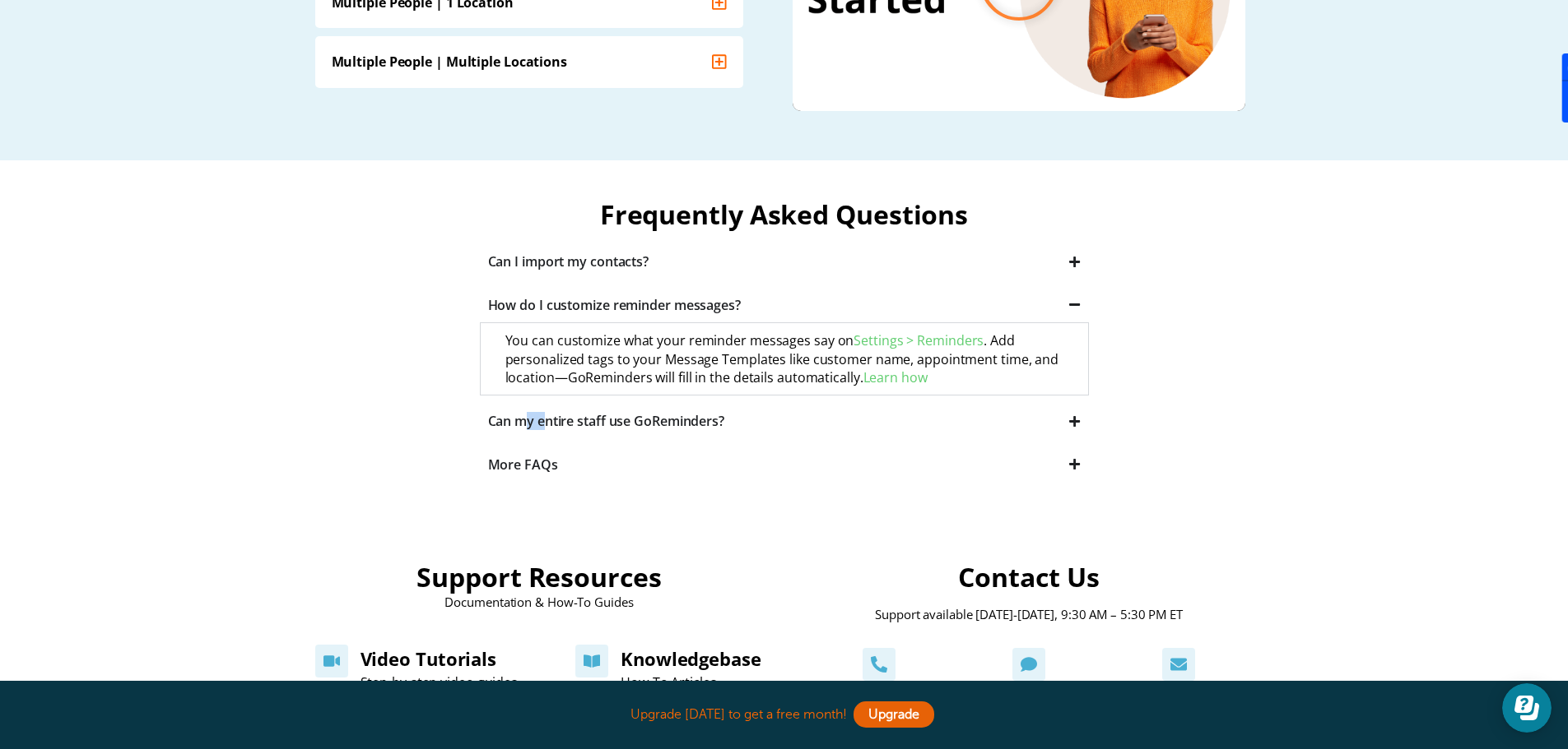
click at [529, 426] on div "Can my entire staff use GoReminders?" at bounding box center [606, 421] width 236 height 19
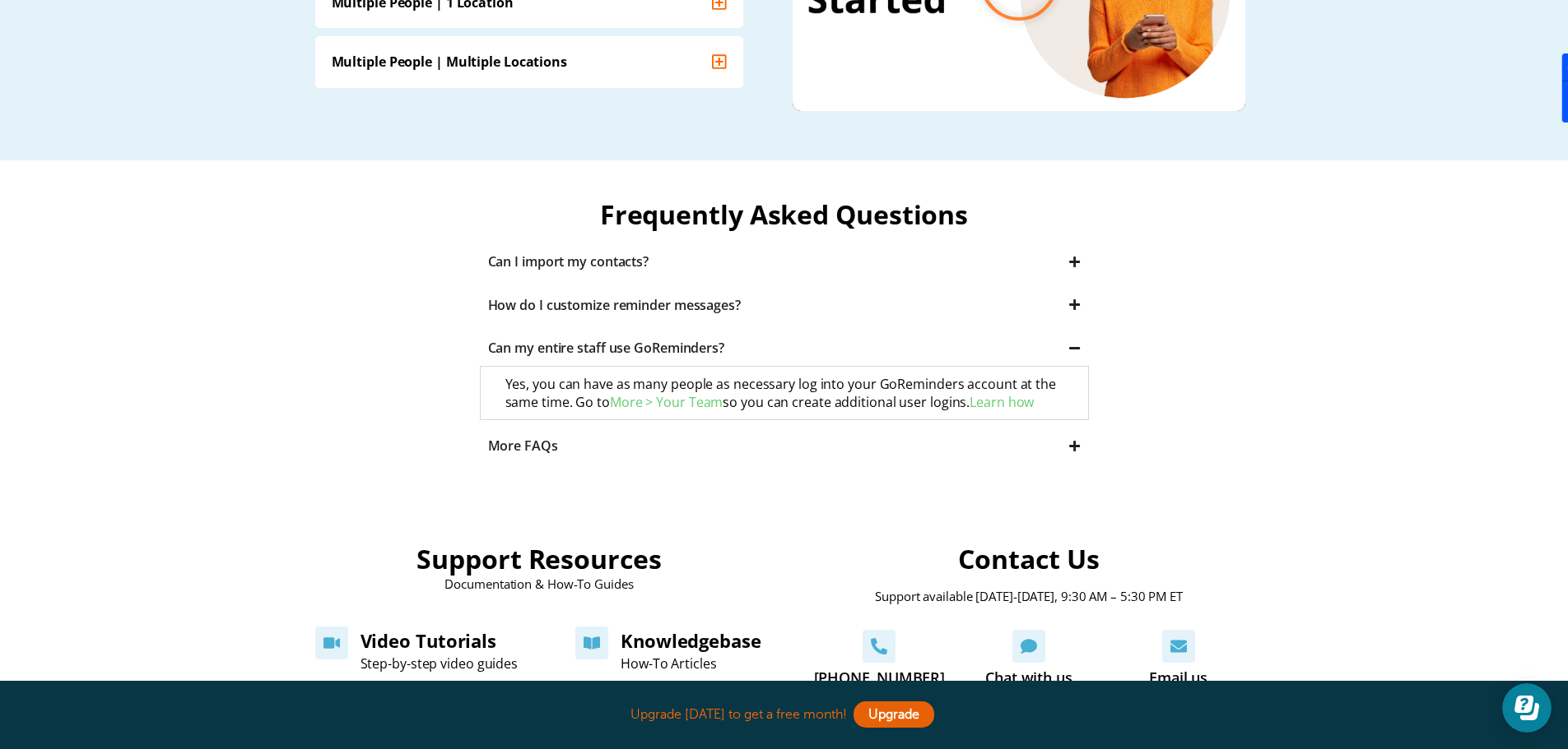
click at [537, 441] on div "More FAQs" at bounding box center [523, 445] width 70 height 19
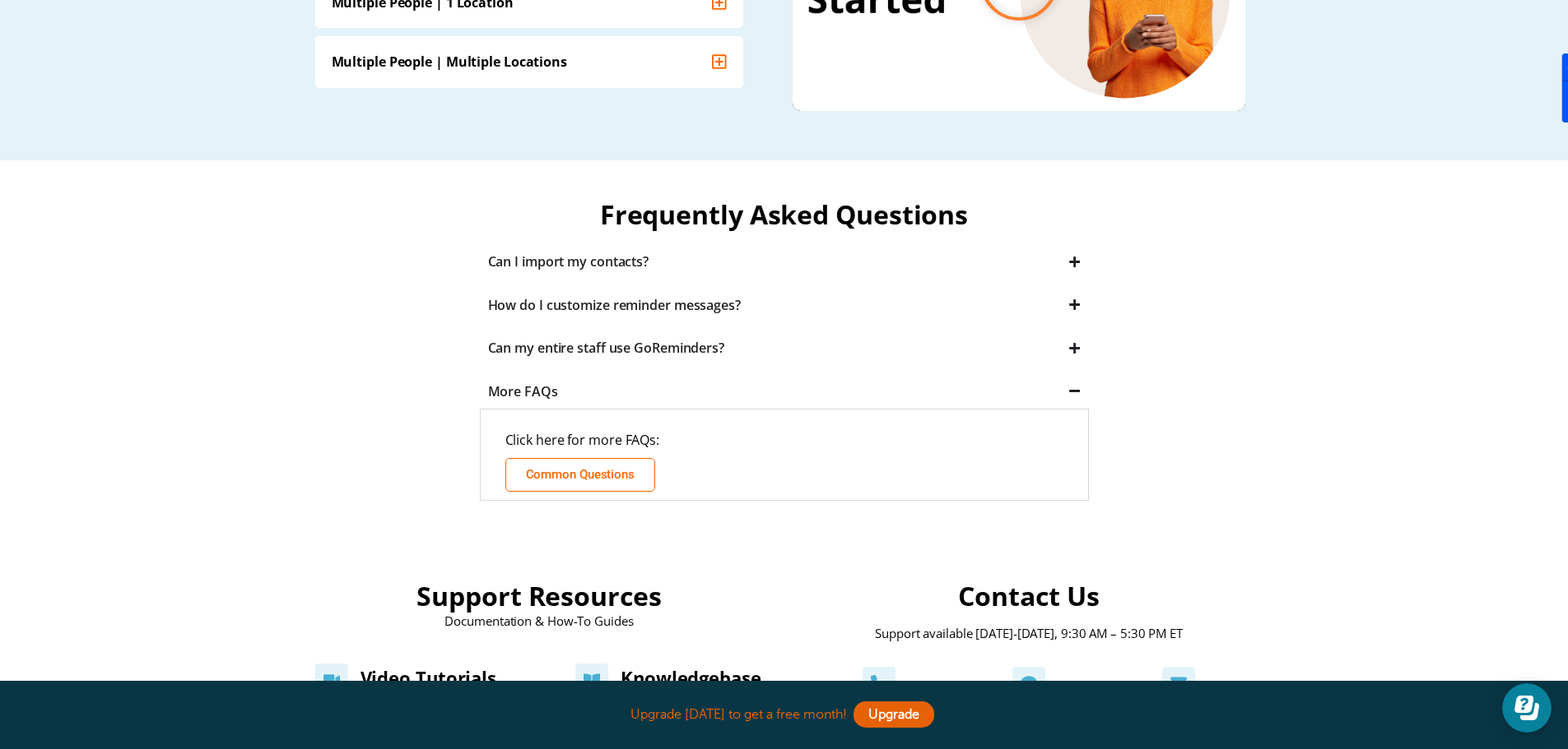
scroll to position [0, 0]
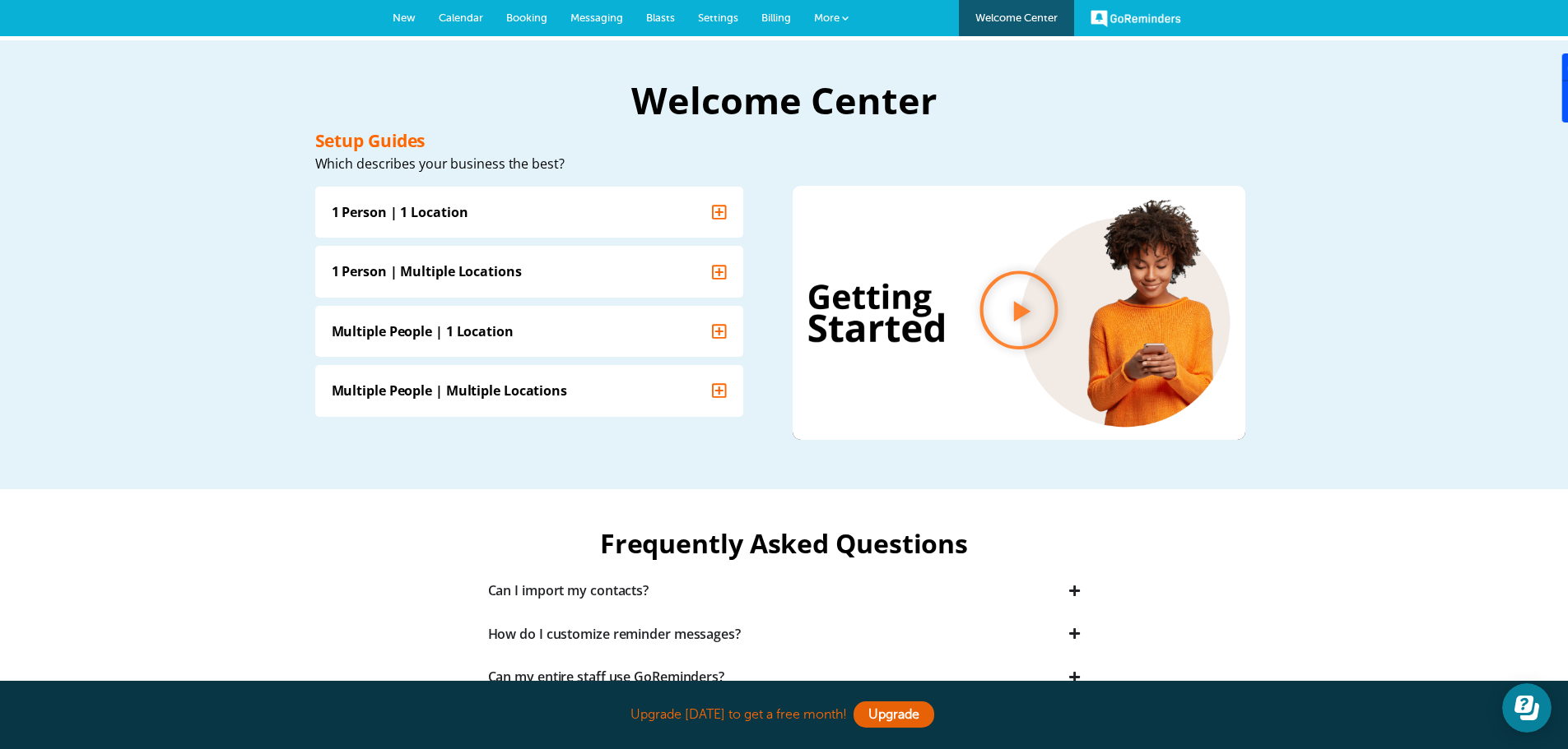
click at [834, 18] on span "More" at bounding box center [826, 18] width 25 height 13
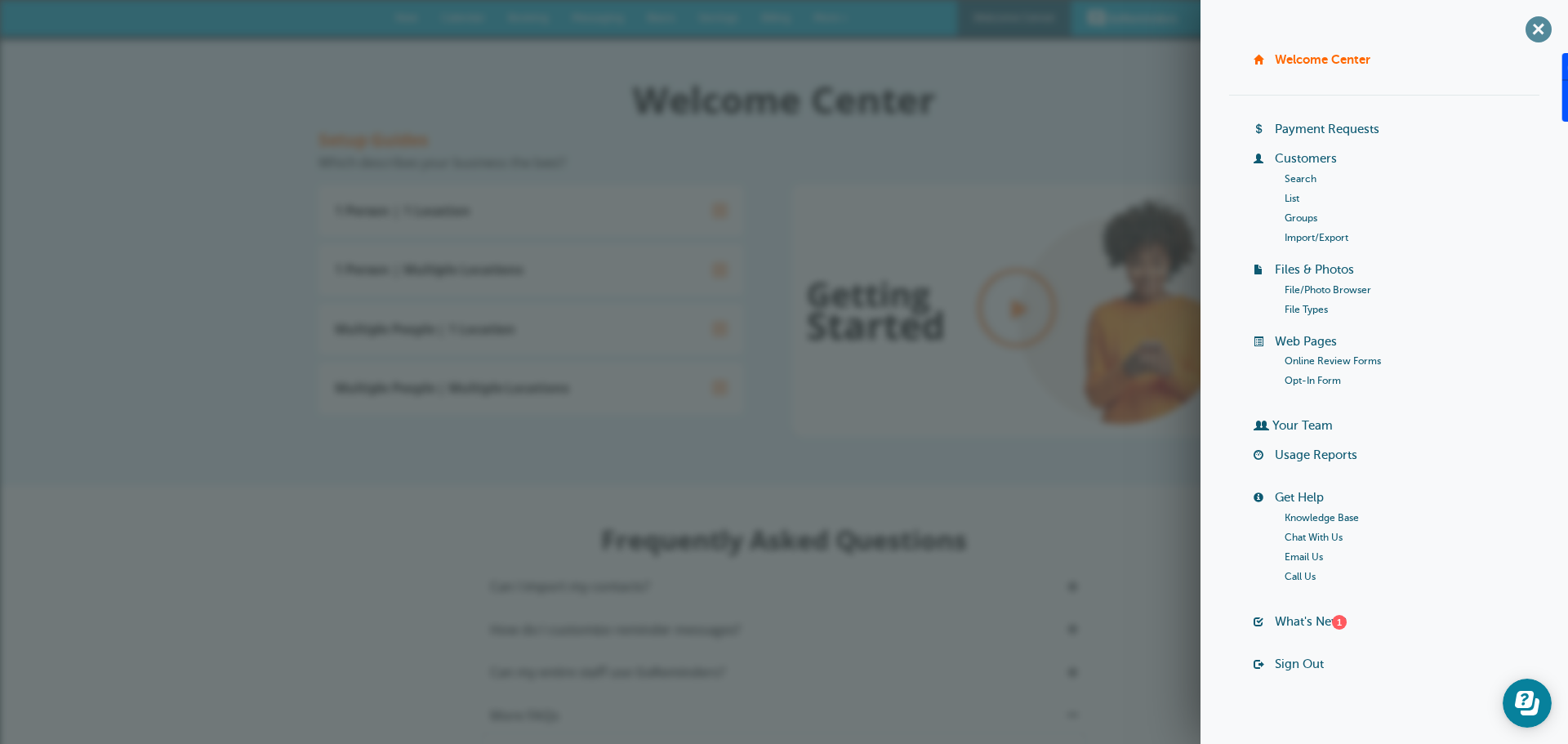
drag, startPoint x: 1524, startPoint y: 30, endPoint x: 1515, endPoint y: 4, distance: 27.5
click at [1524, 30] on span "+" at bounding box center [1538, 29] width 37 height 37
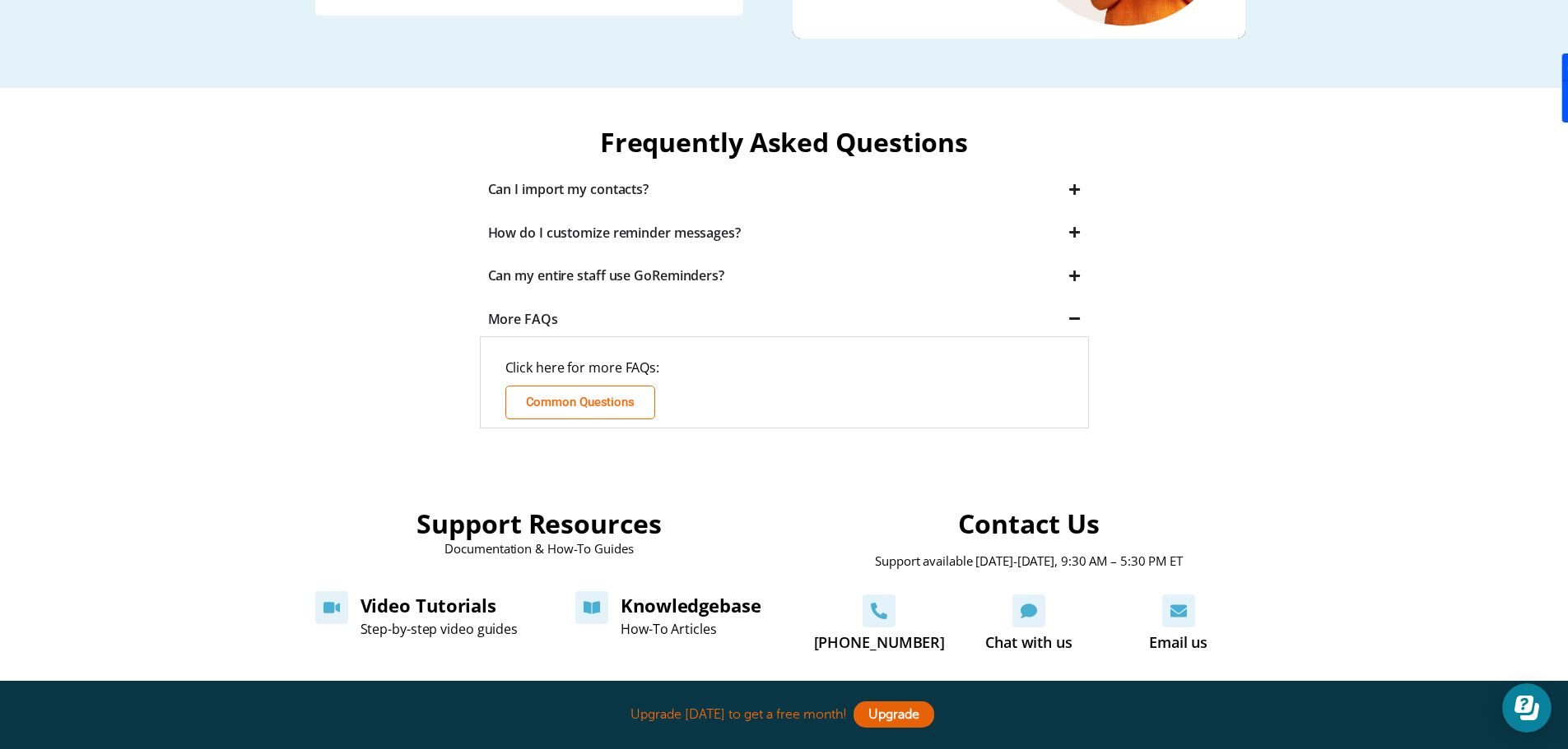
scroll to position [411, 0]
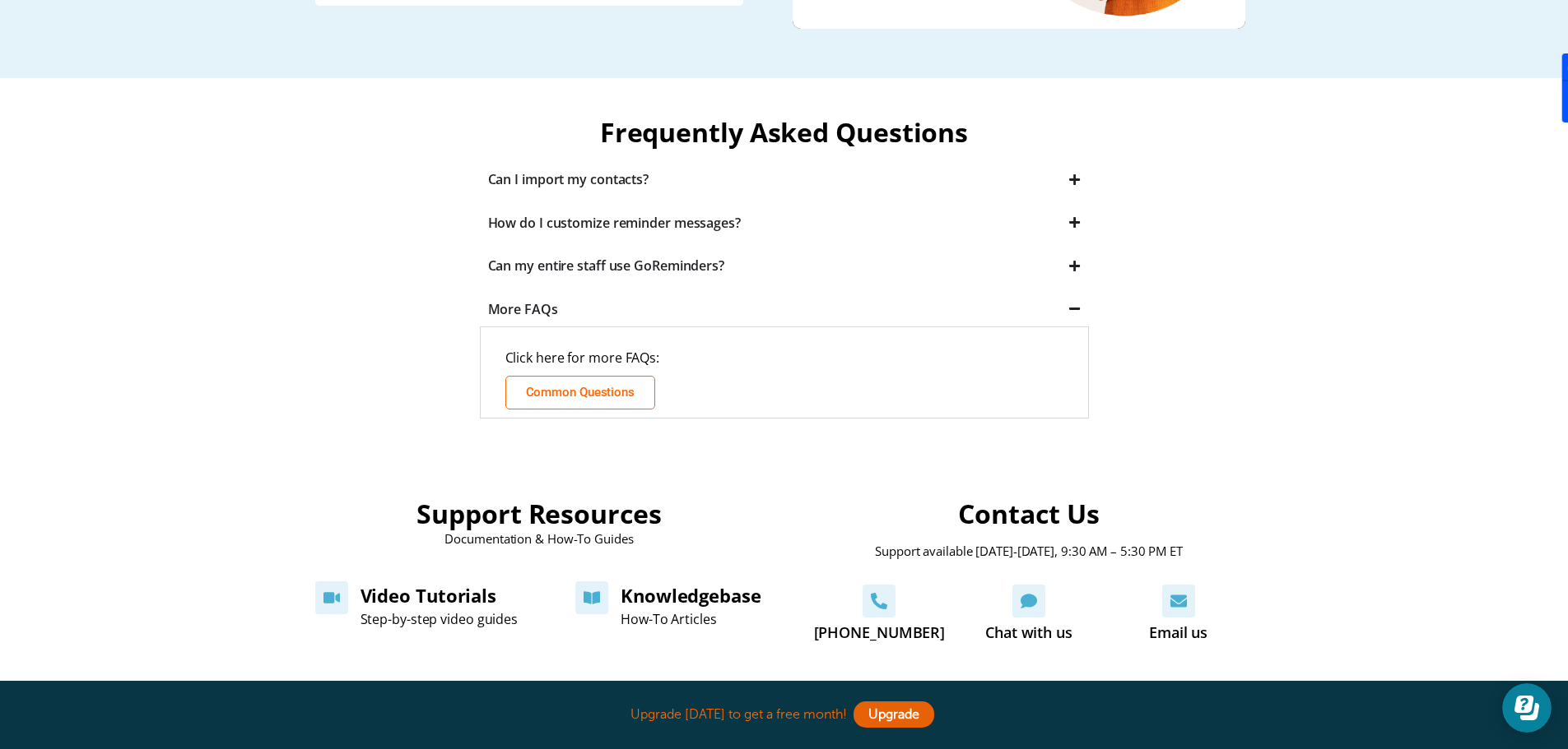
click at [611, 177] on div "Can I import my contacts?" at bounding box center [569, 179] width 162 height 19
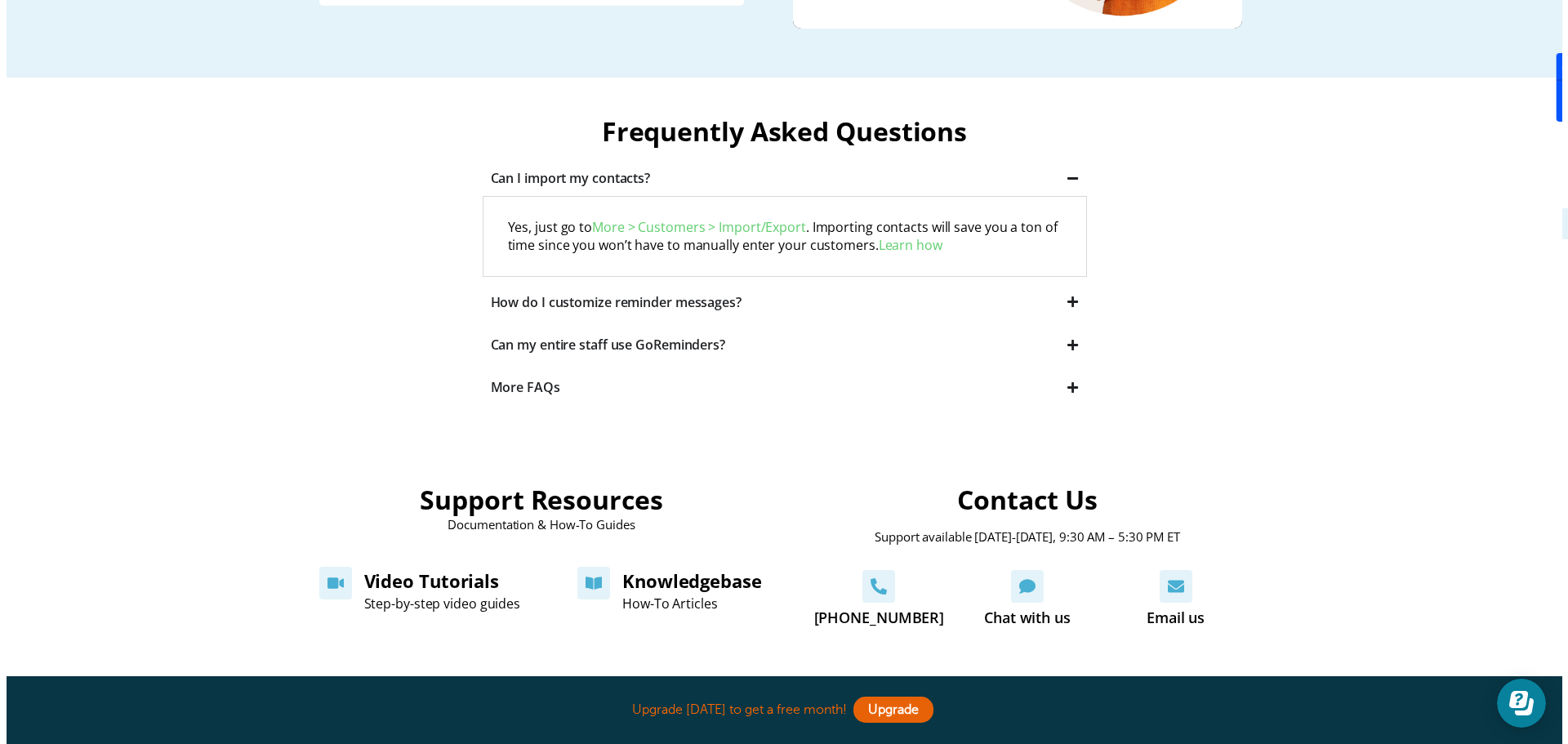
scroll to position [0, 0]
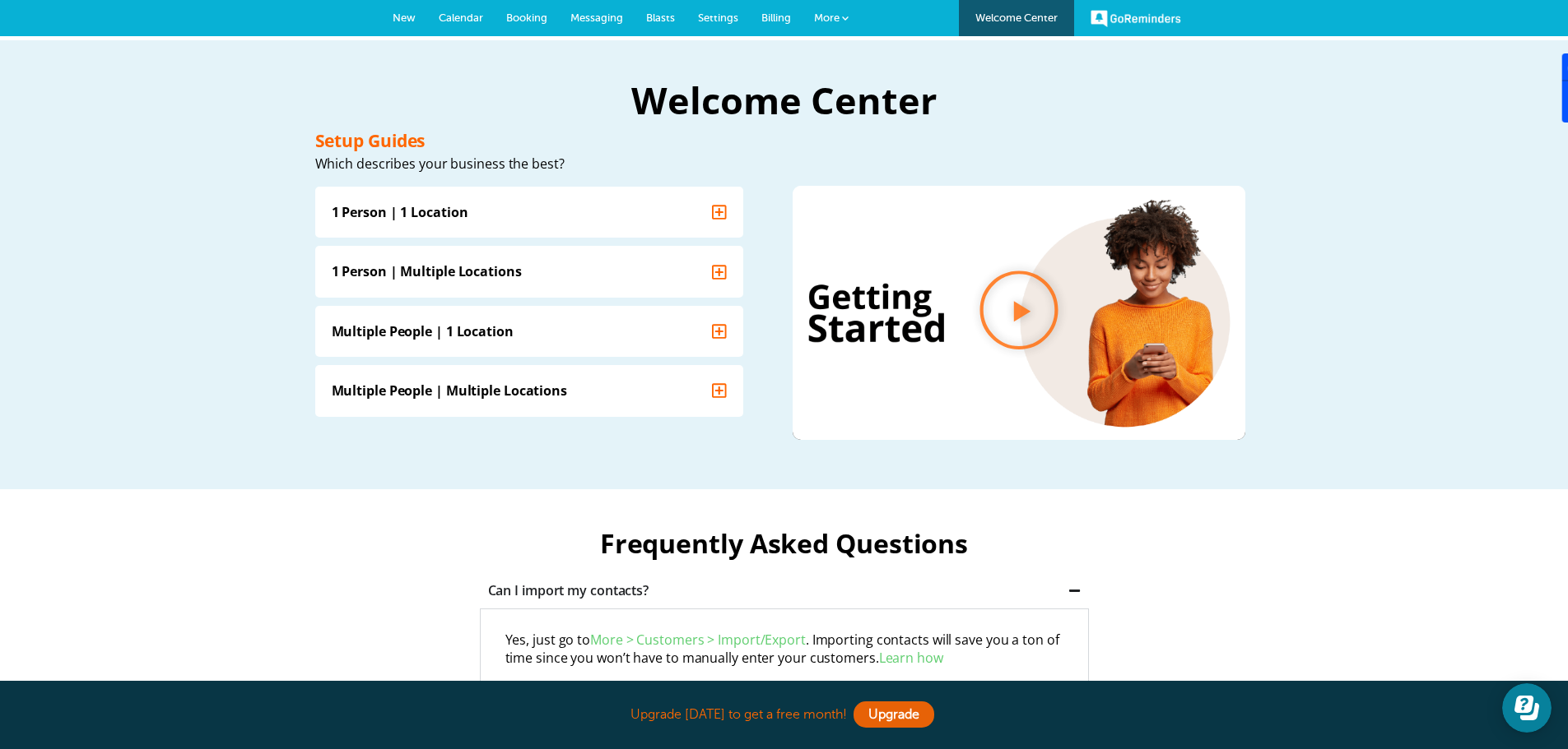
click at [835, 22] on span "More" at bounding box center [826, 18] width 25 height 13
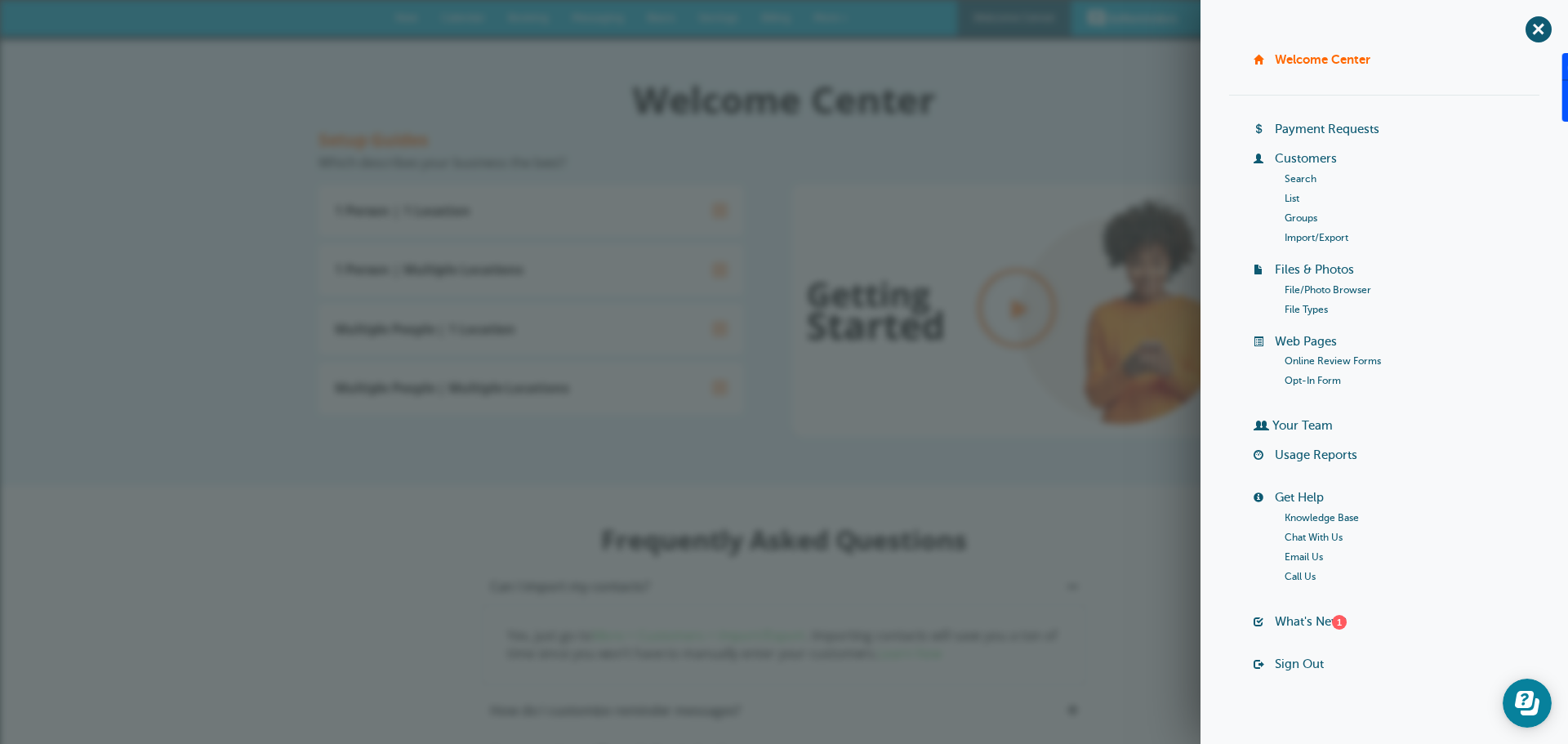
drag, startPoint x: 1527, startPoint y: 27, endPoint x: 1490, endPoint y: 30, distance: 37.1
click at [1527, 27] on span "+" at bounding box center [1538, 29] width 37 height 37
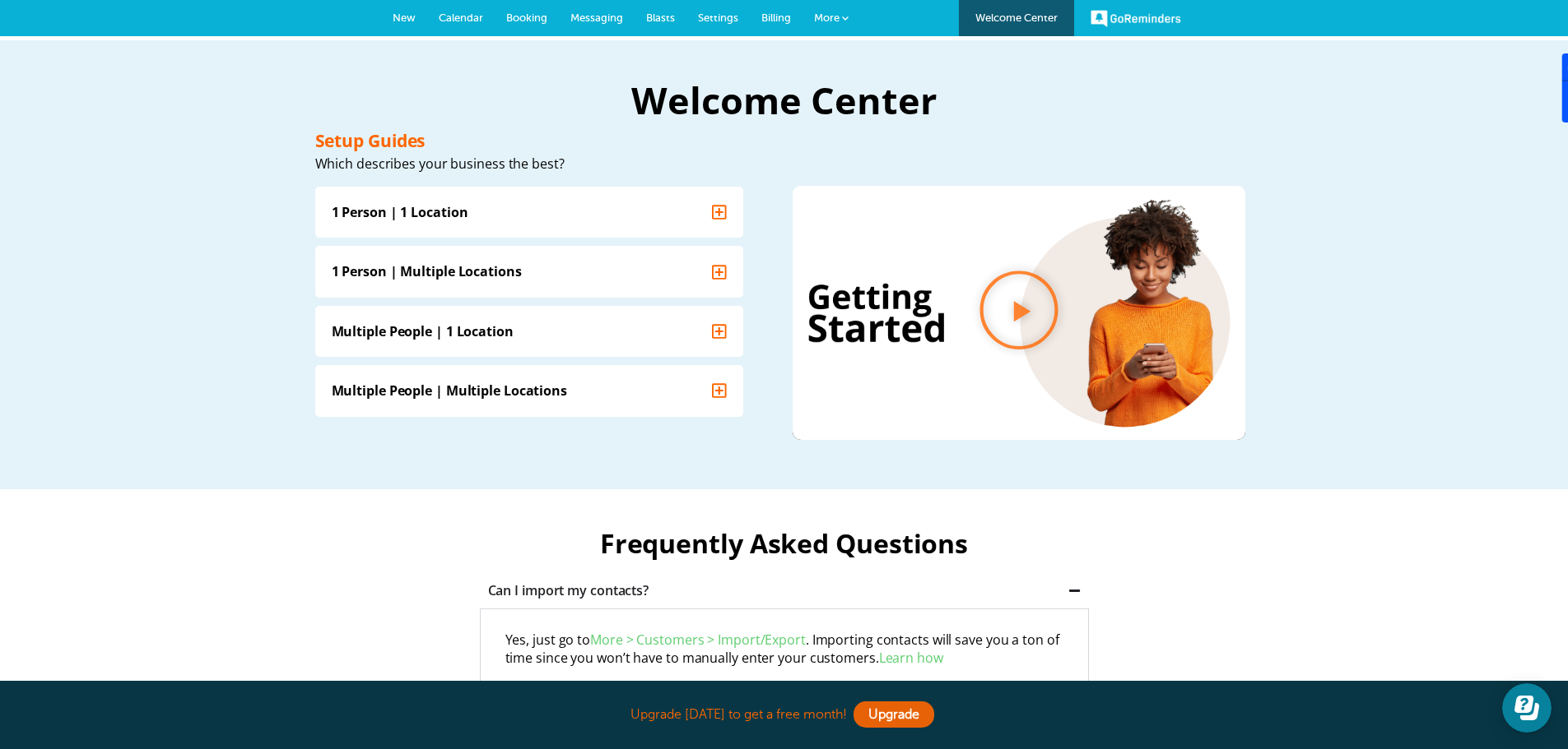
click at [827, 19] on span "More" at bounding box center [826, 18] width 25 height 13
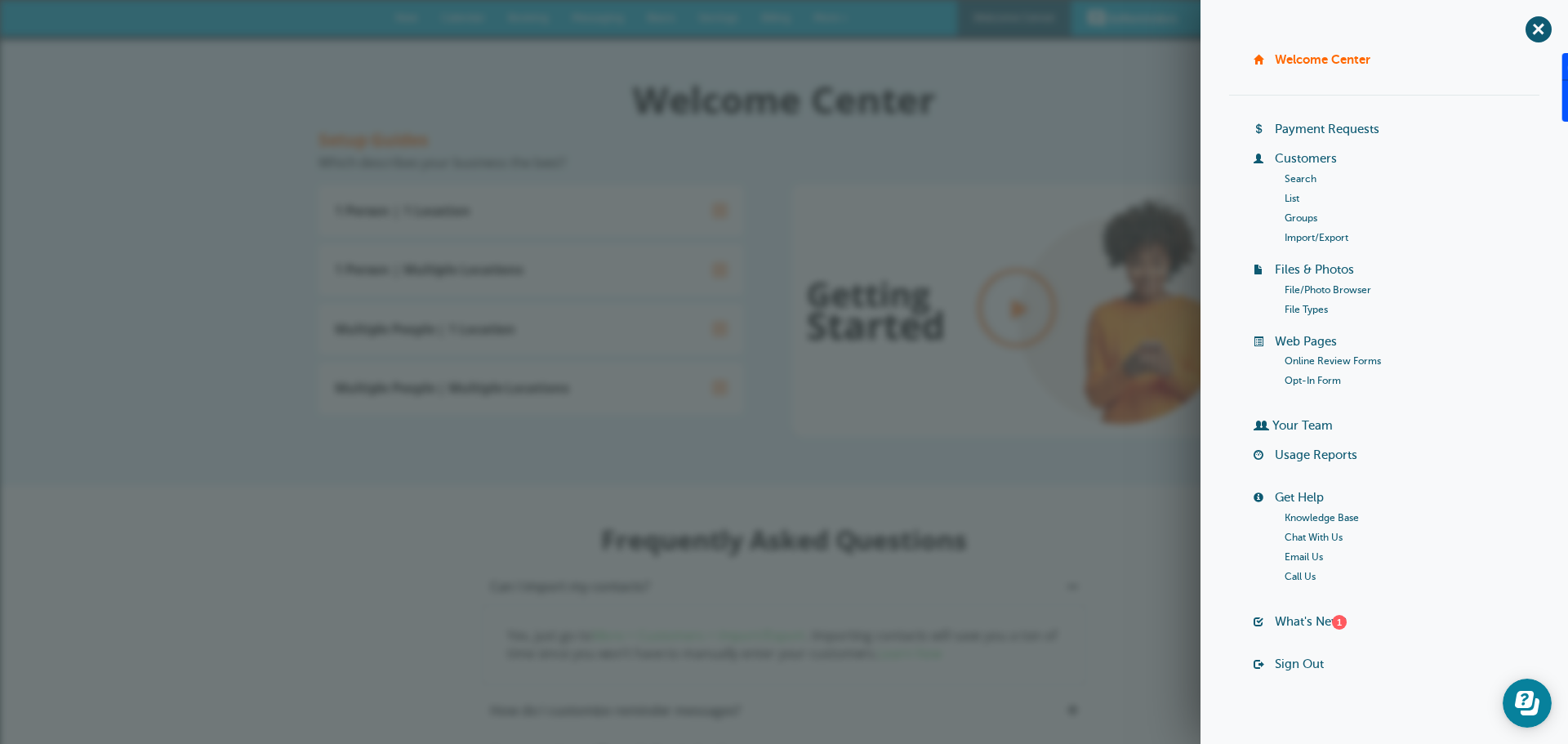
click at [1299, 237] on link "Import/Export" at bounding box center [1317, 238] width 64 height 12
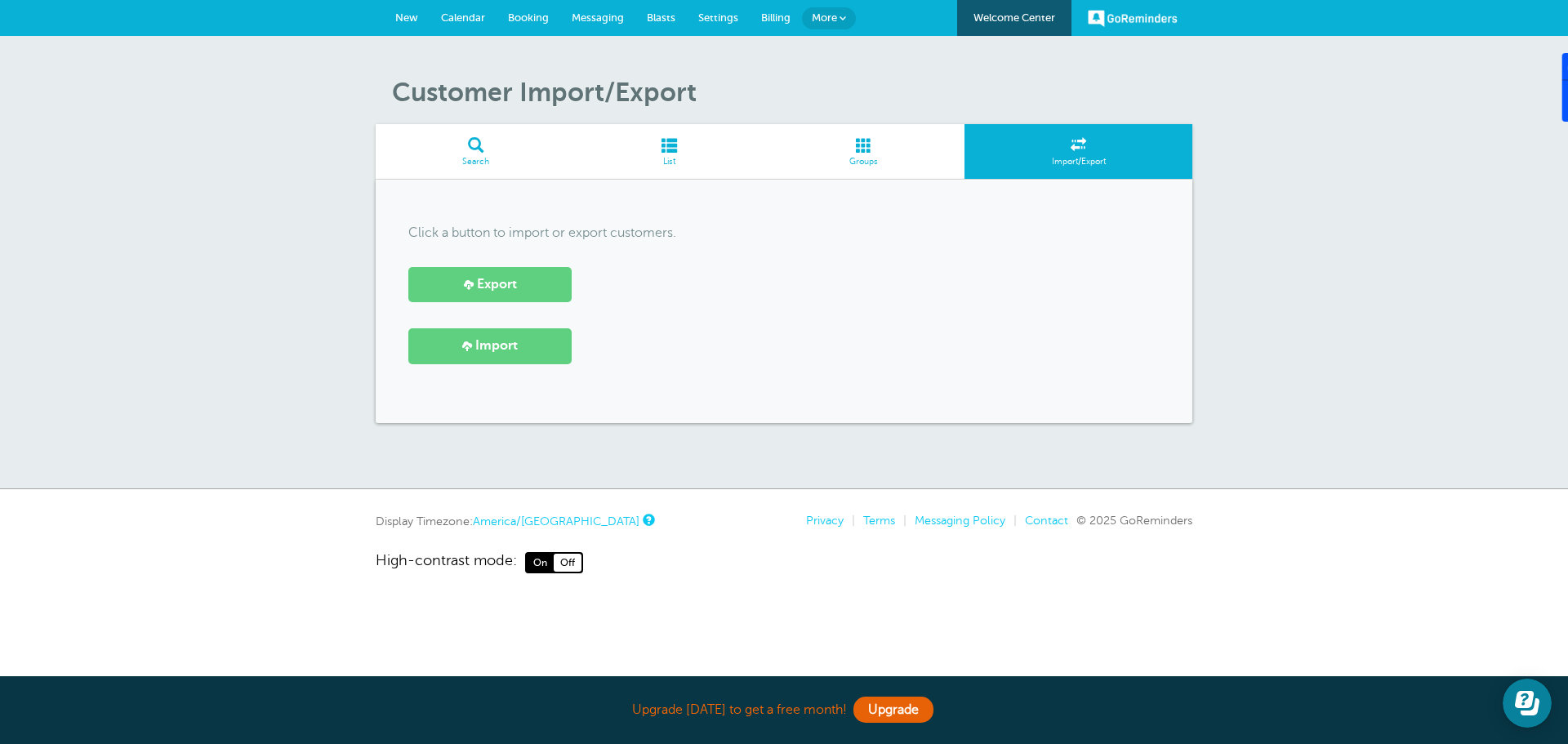
click at [829, 14] on span "More" at bounding box center [824, 17] width 25 height 13
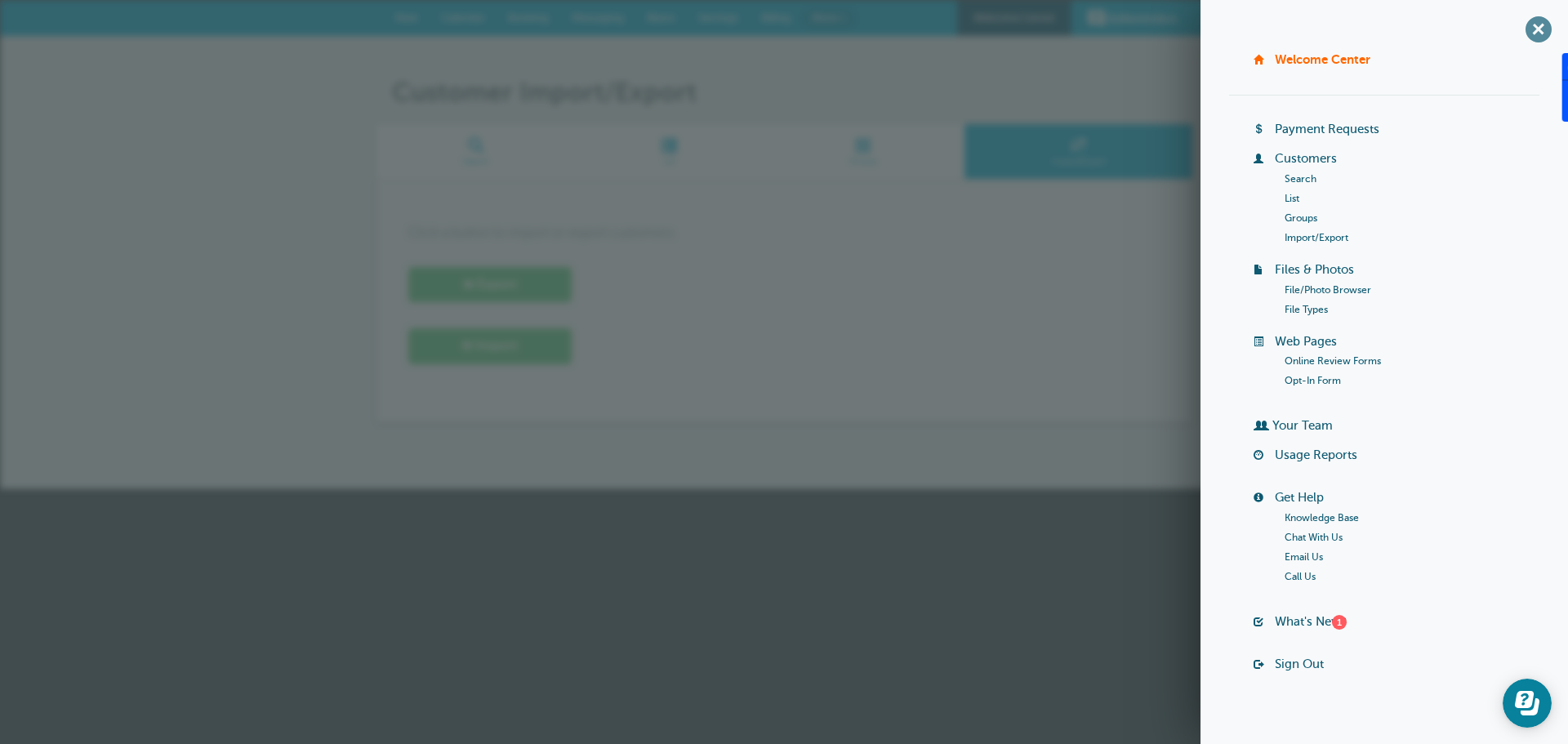
click at [1527, 29] on span "+" at bounding box center [1538, 29] width 37 height 37
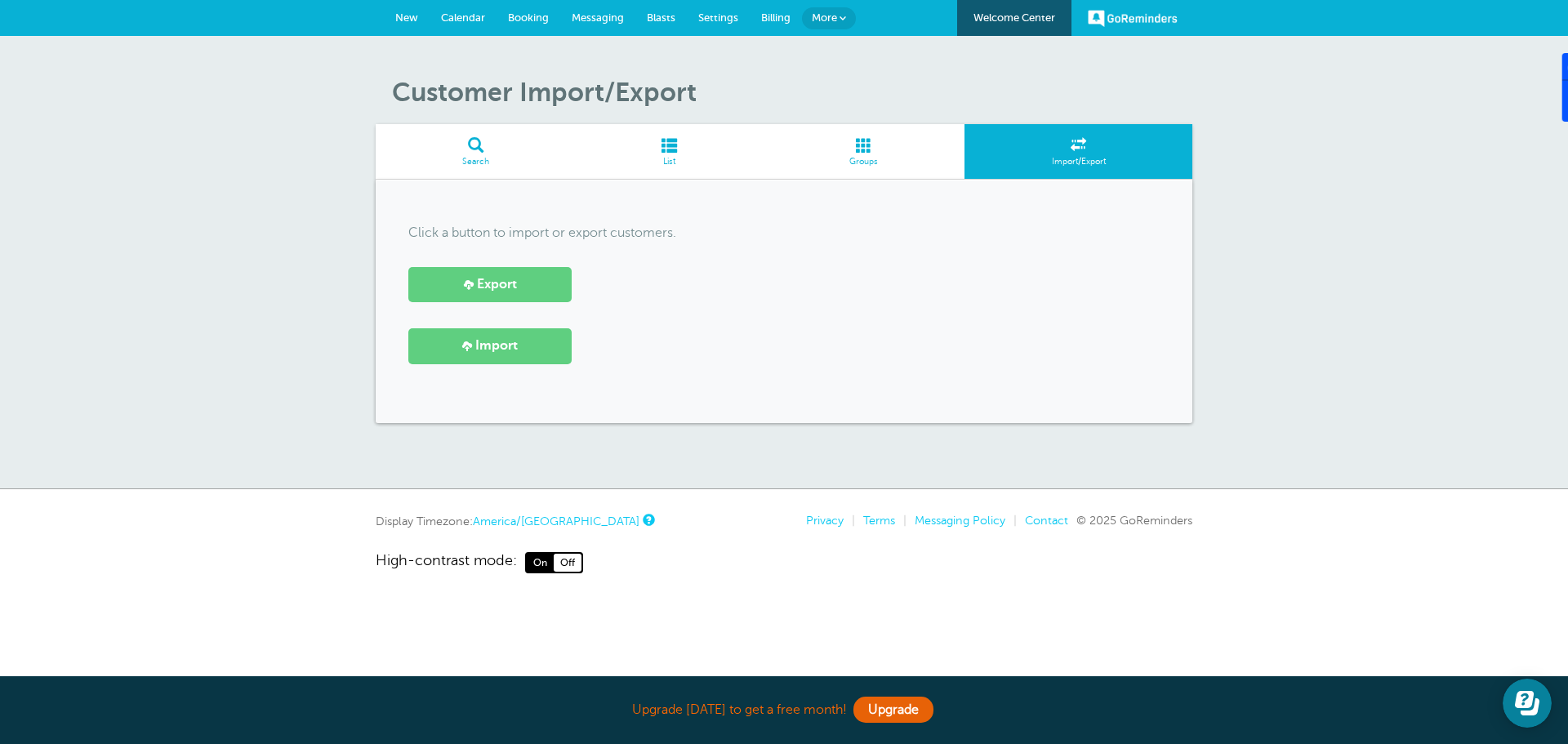
click at [582, 15] on span "Messaging" at bounding box center [598, 17] width 52 height 13
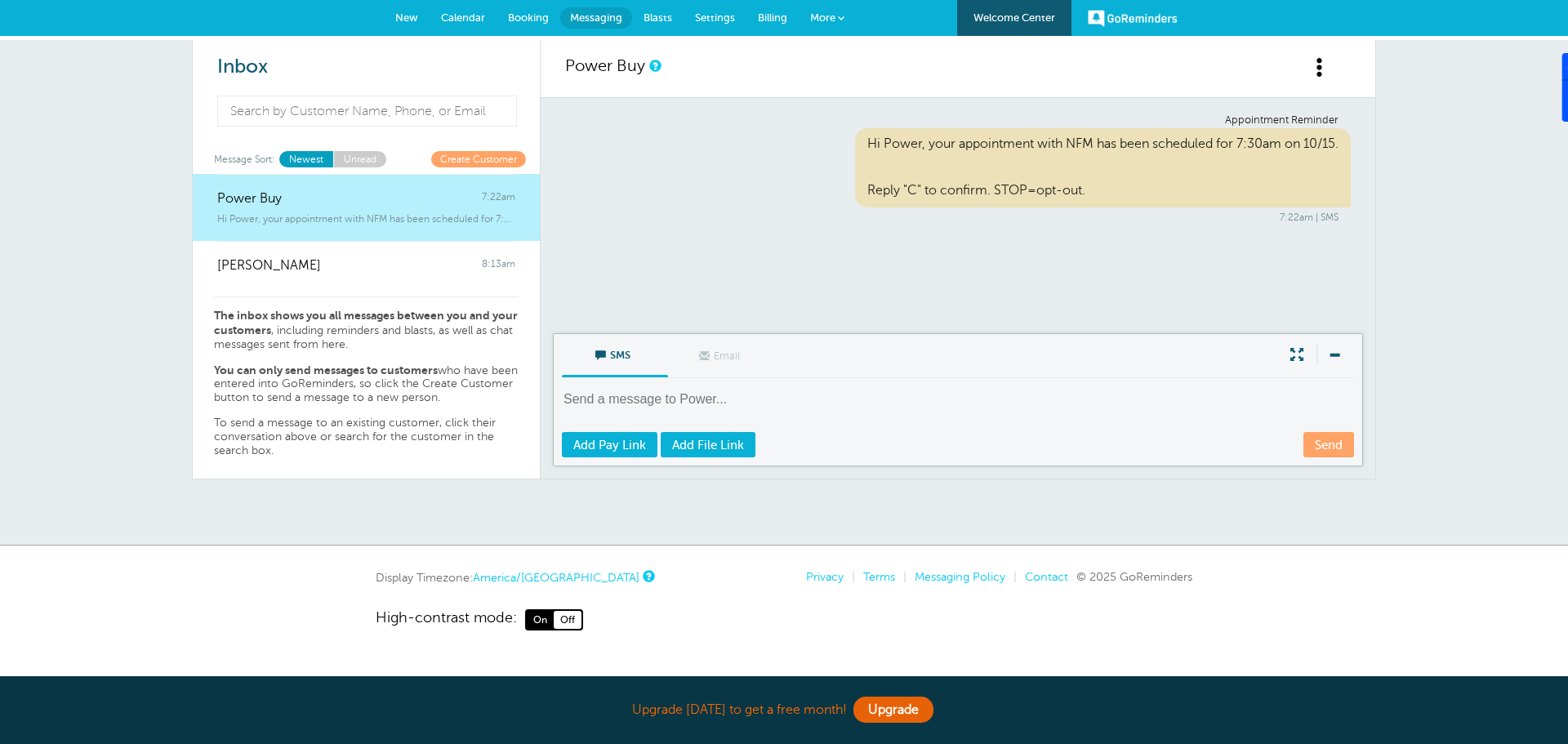
click at [411, 16] on span "New" at bounding box center [407, 17] width 23 height 13
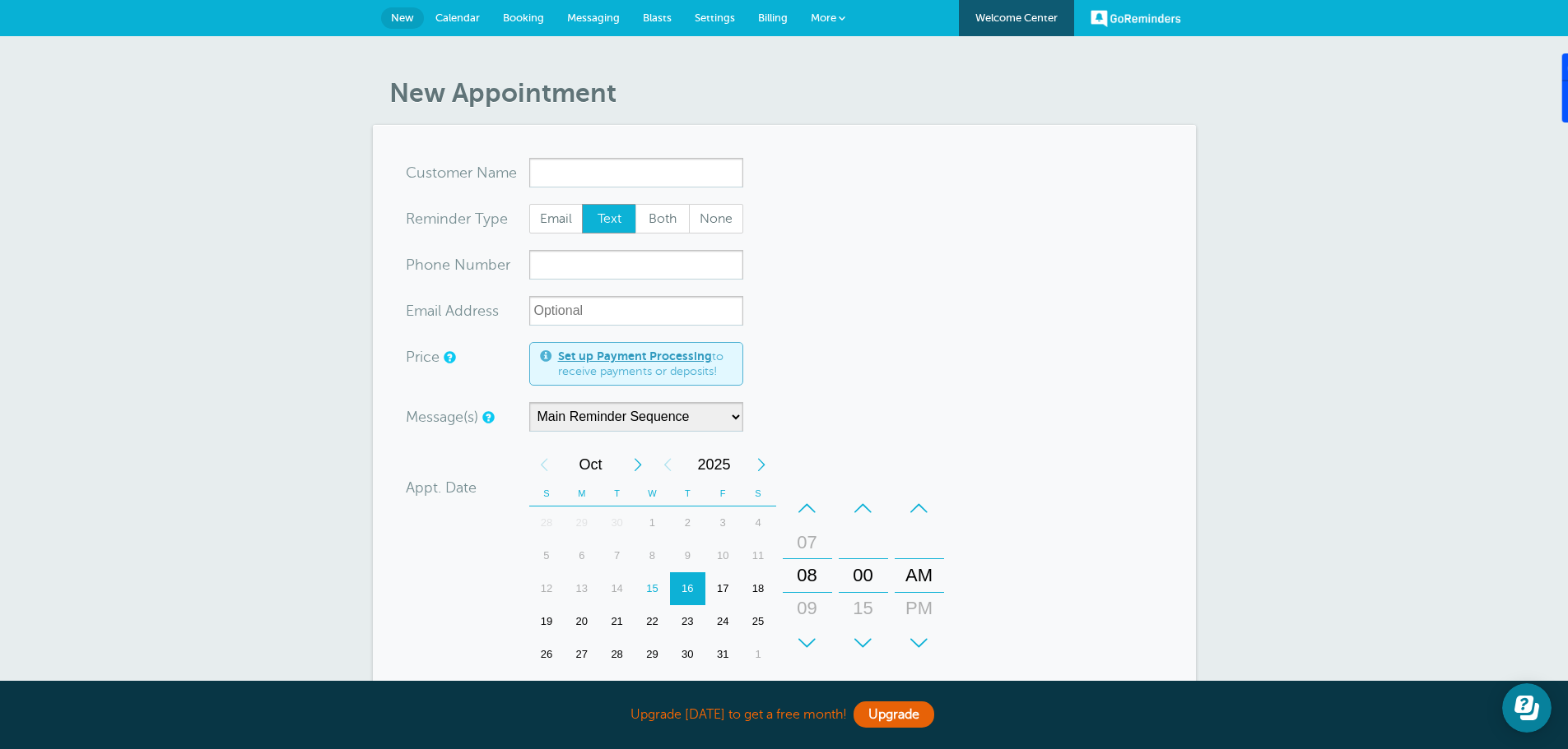
click at [704, 15] on span "Settings" at bounding box center [714, 18] width 40 height 13
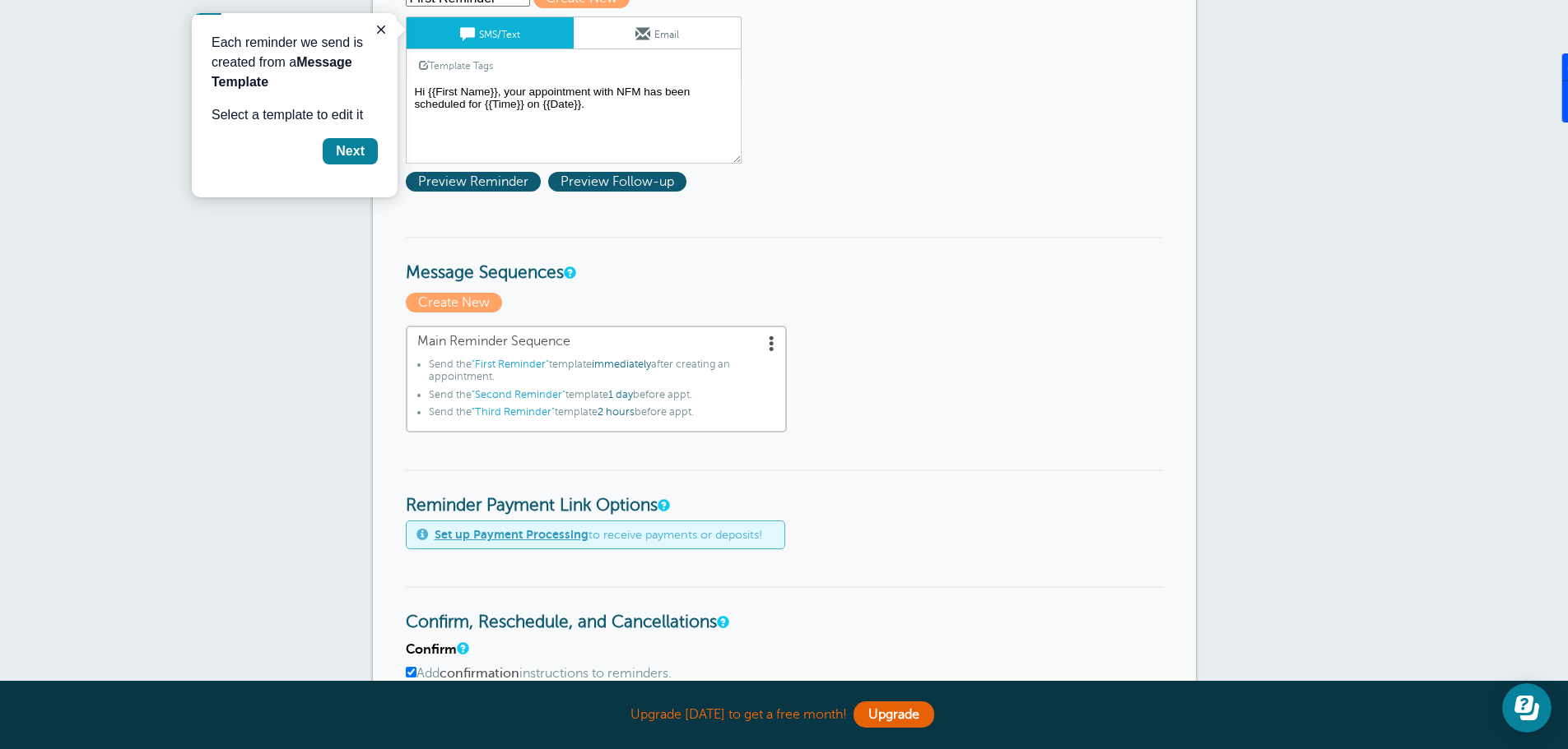
scroll to position [321, 0]
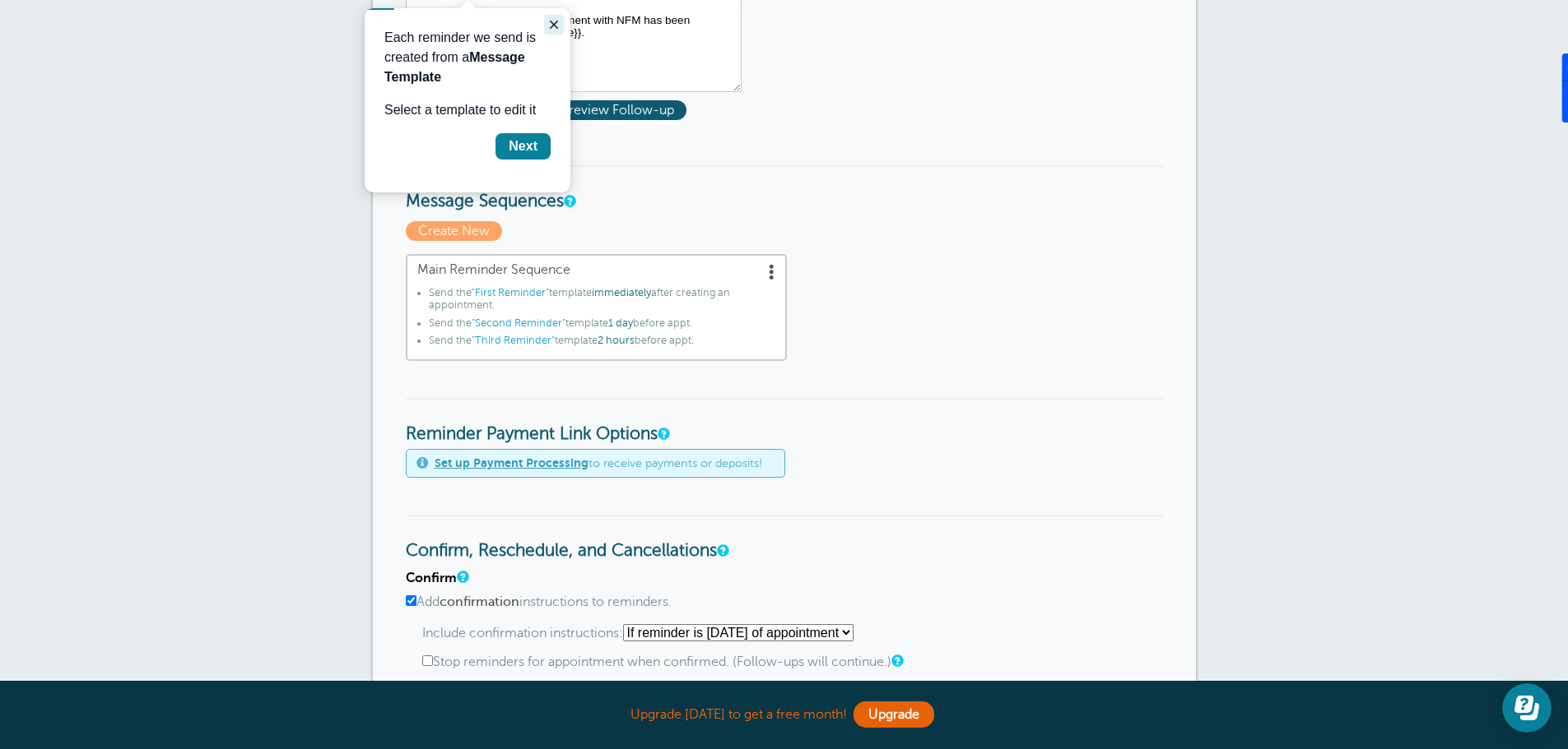
click at [548, 23] on icon "Close guide" at bounding box center [555, 25] width 14 height 14
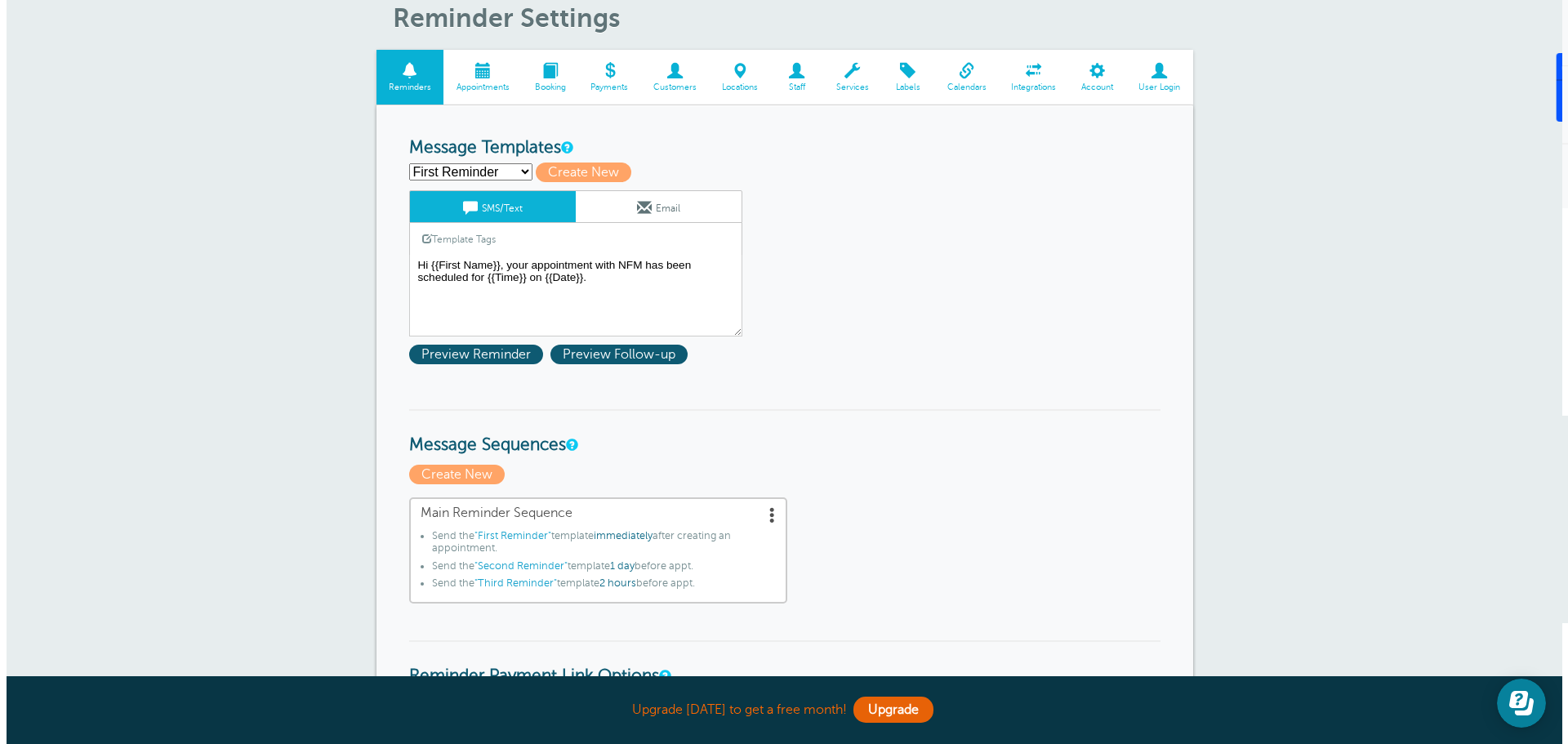
scroll to position [0, 0]
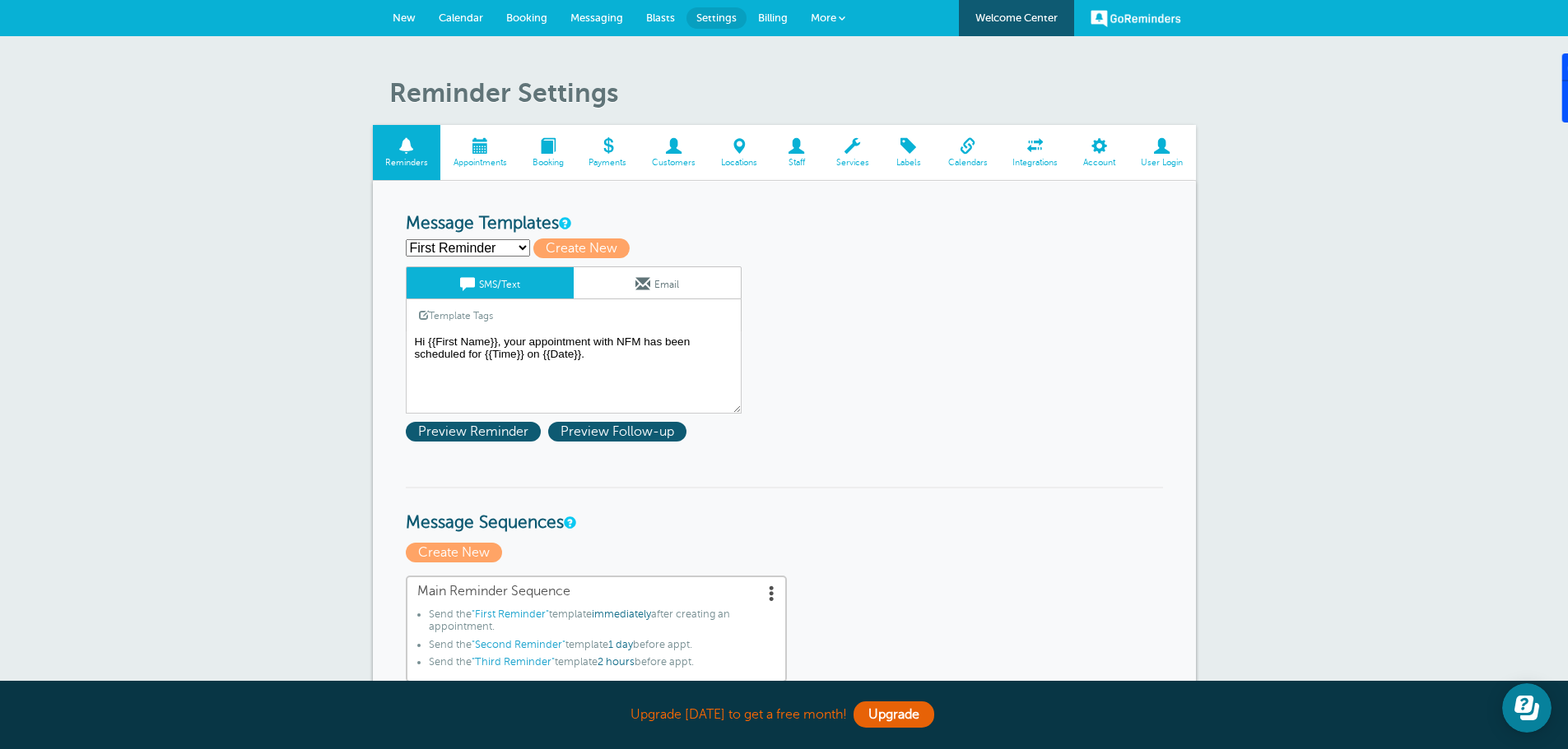
click at [842, 19] on span at bounding box center [841, 18] width 7 height 7
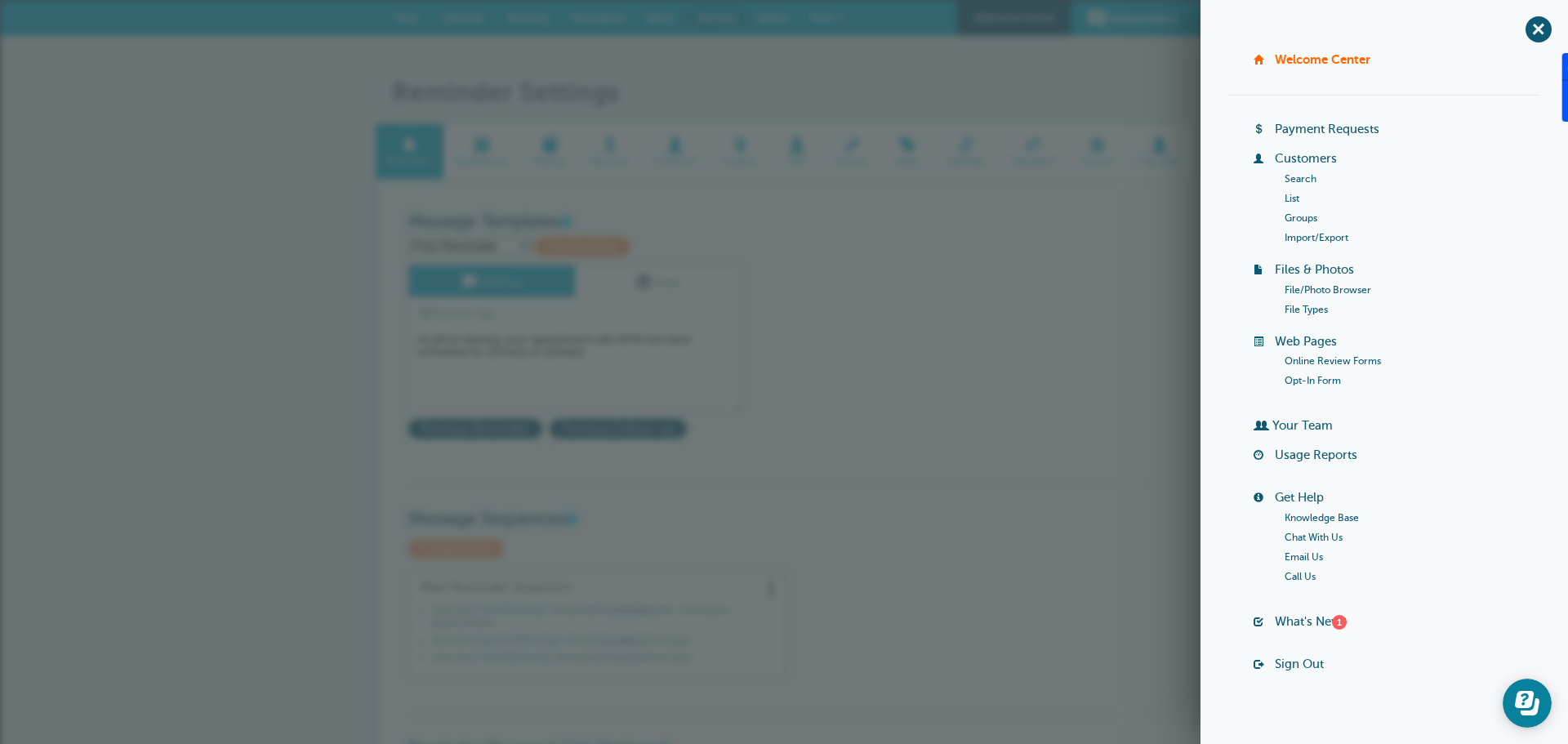
click at [1305, 239] on link "Import/Export" at bounding box center [1317, 238] width 64 height 12
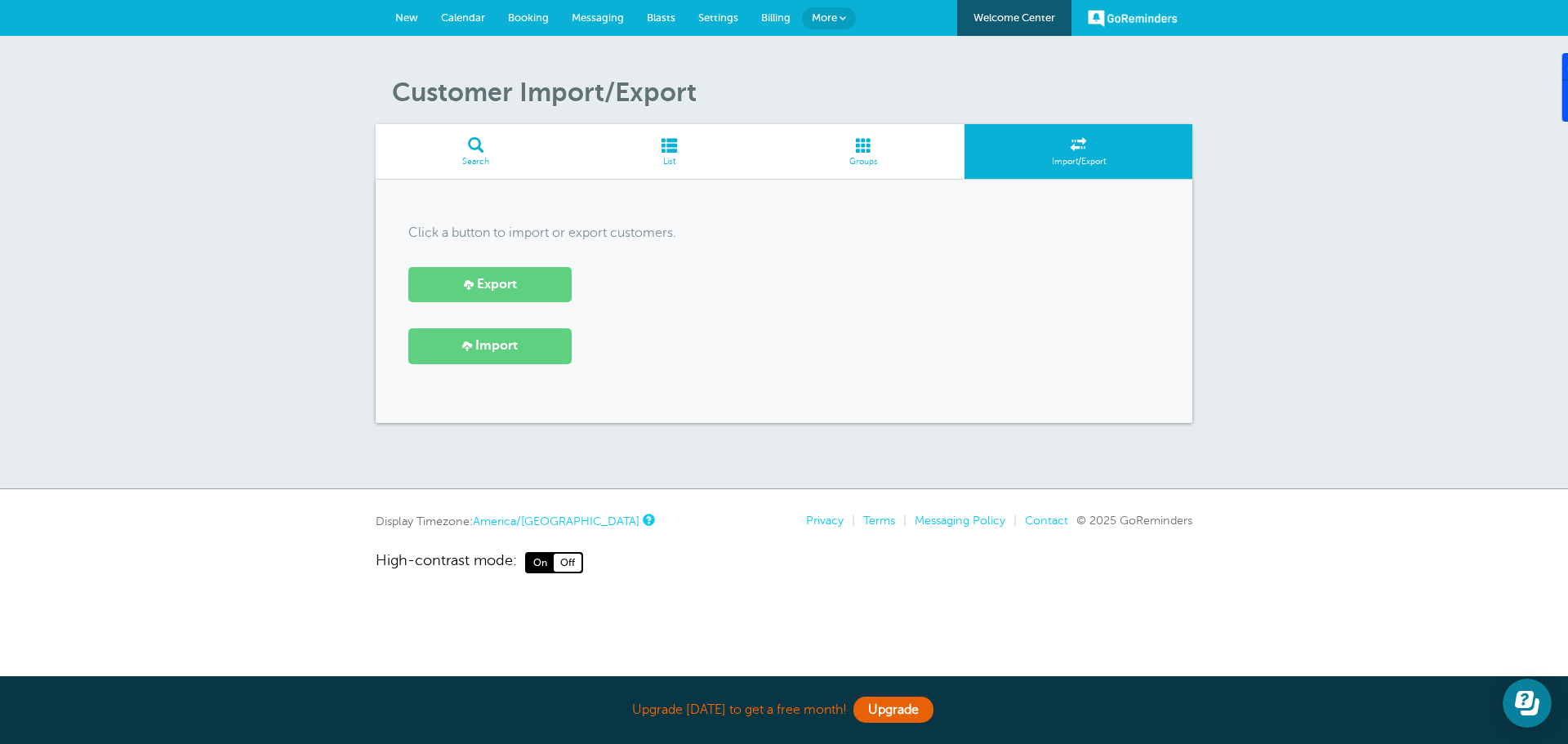
click at [1000, 15] on link "Welcome Center" at bounding box center [1015, 17] width 114 height 36
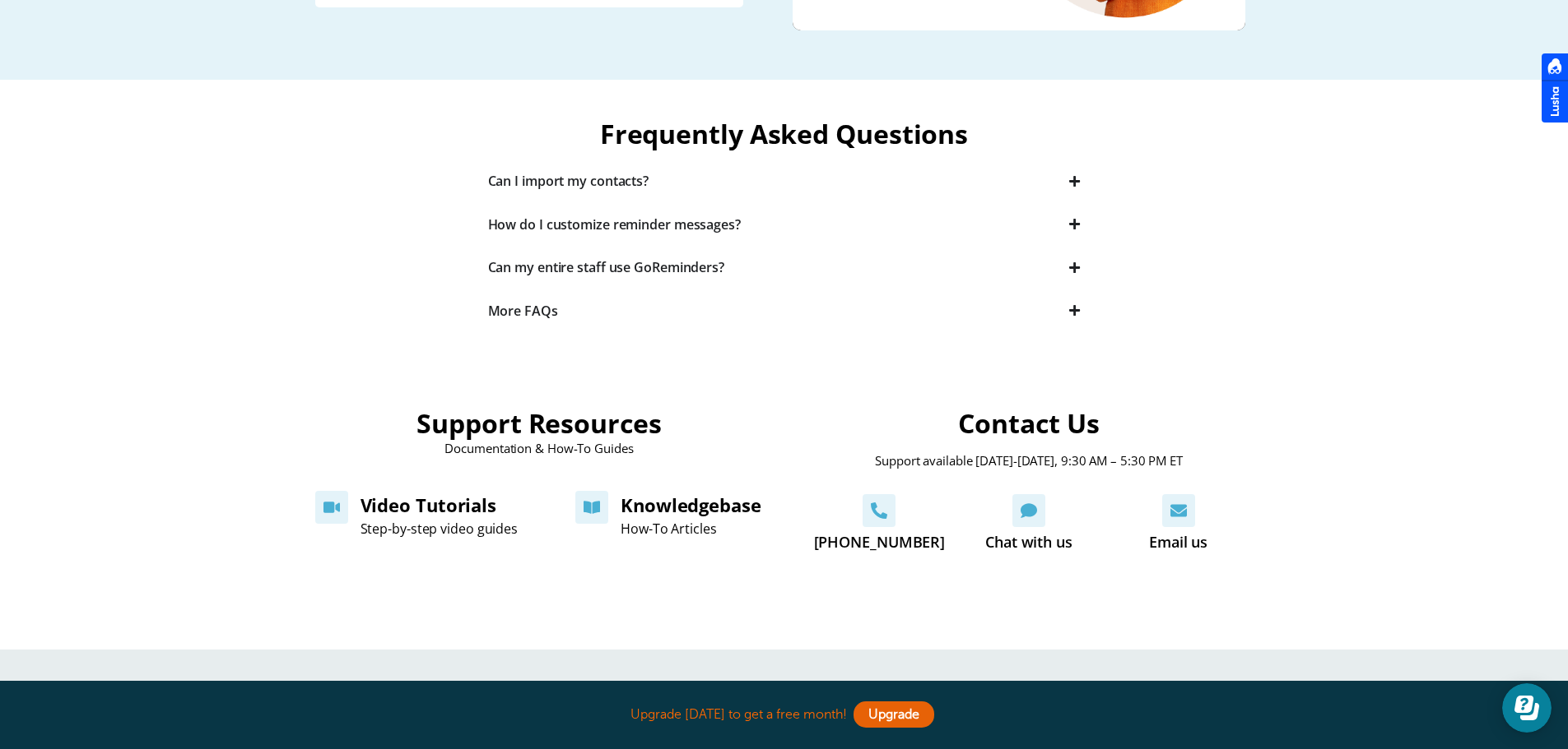
scroll to position [411, 0]
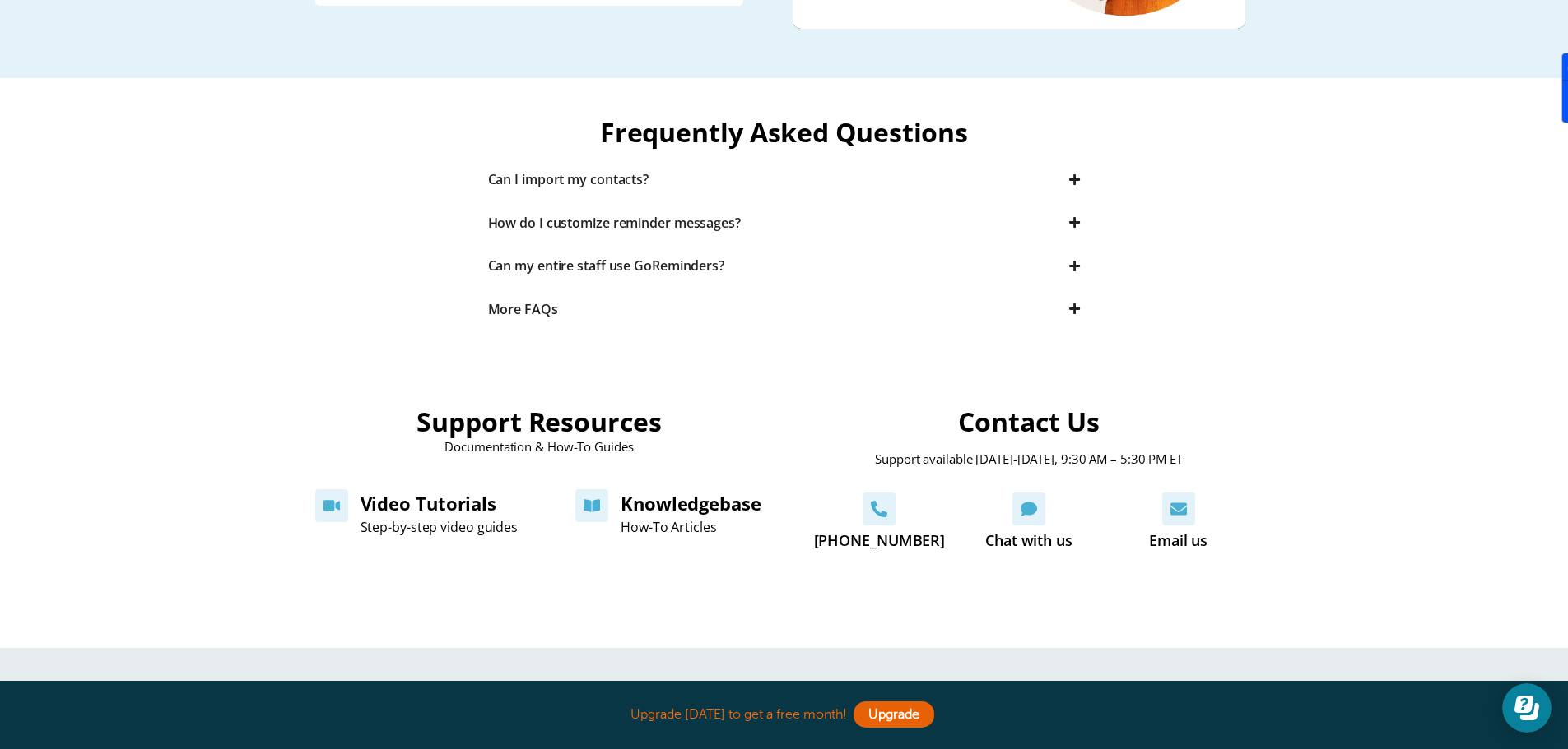
click at [519, 181] on div "Can I import my contacts?" at bounding box center [569, 179] width 162 height 19
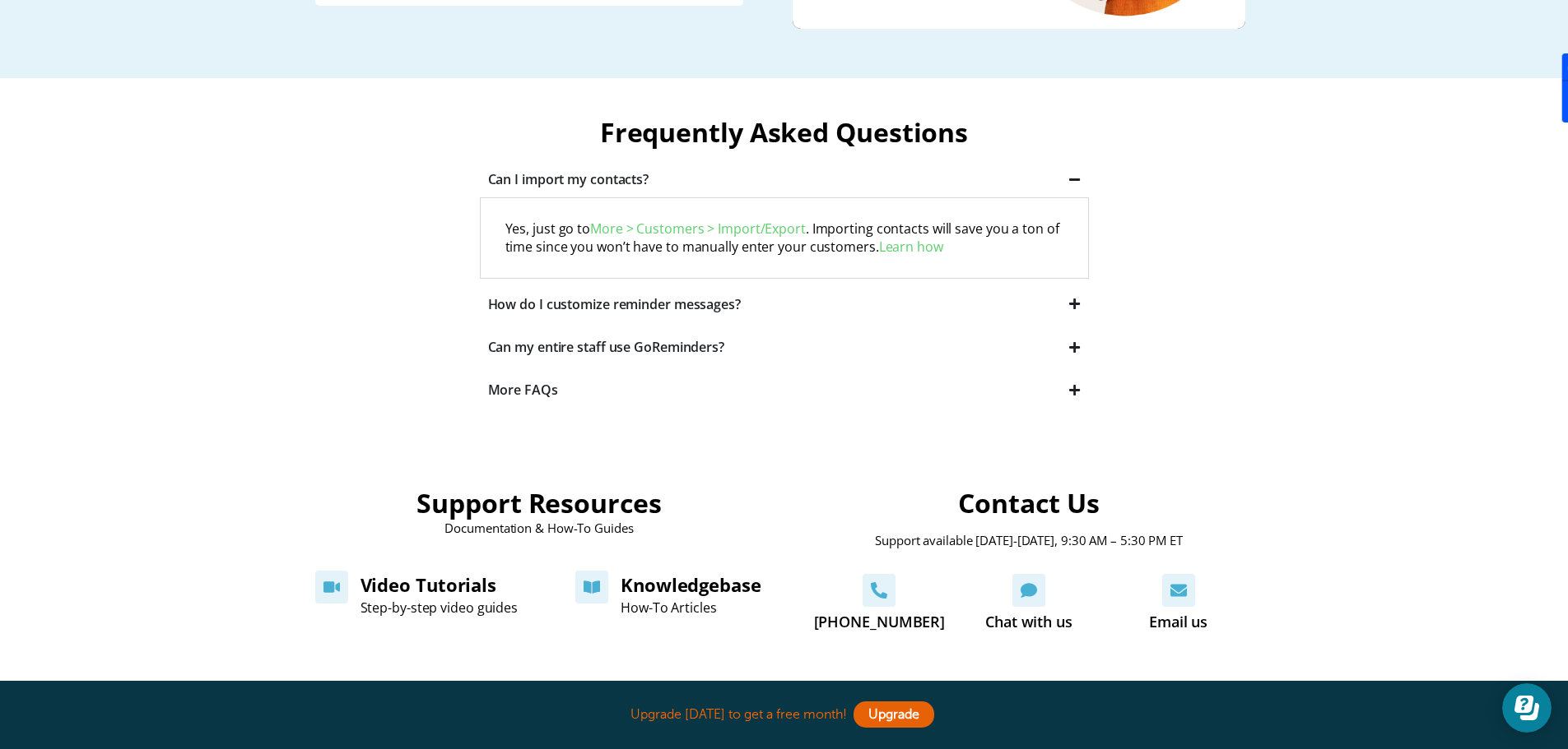
click at [901, 246] on link "Learn how" at bounding box center [911, 246] width 64 height 19
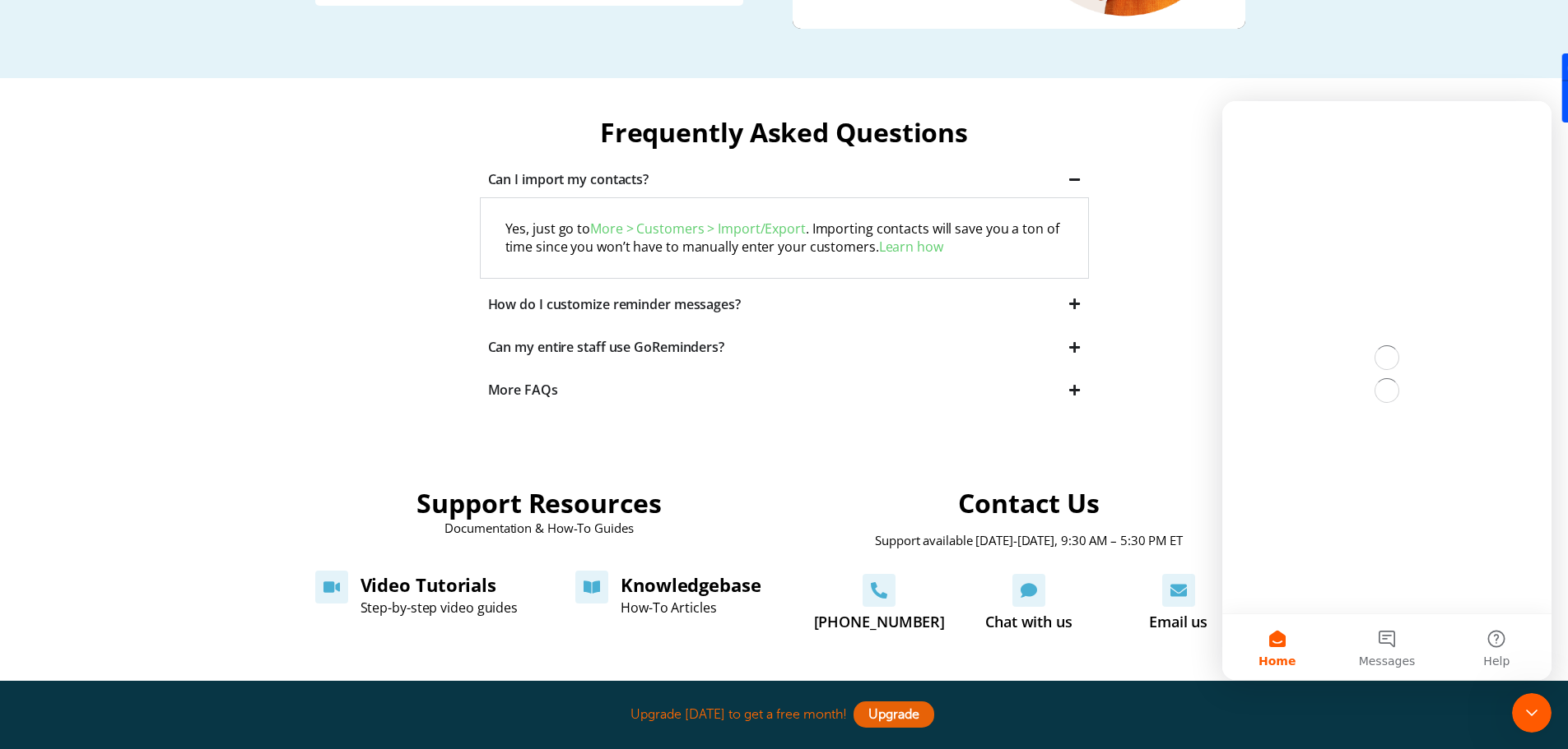
scroll to position [0, 0]
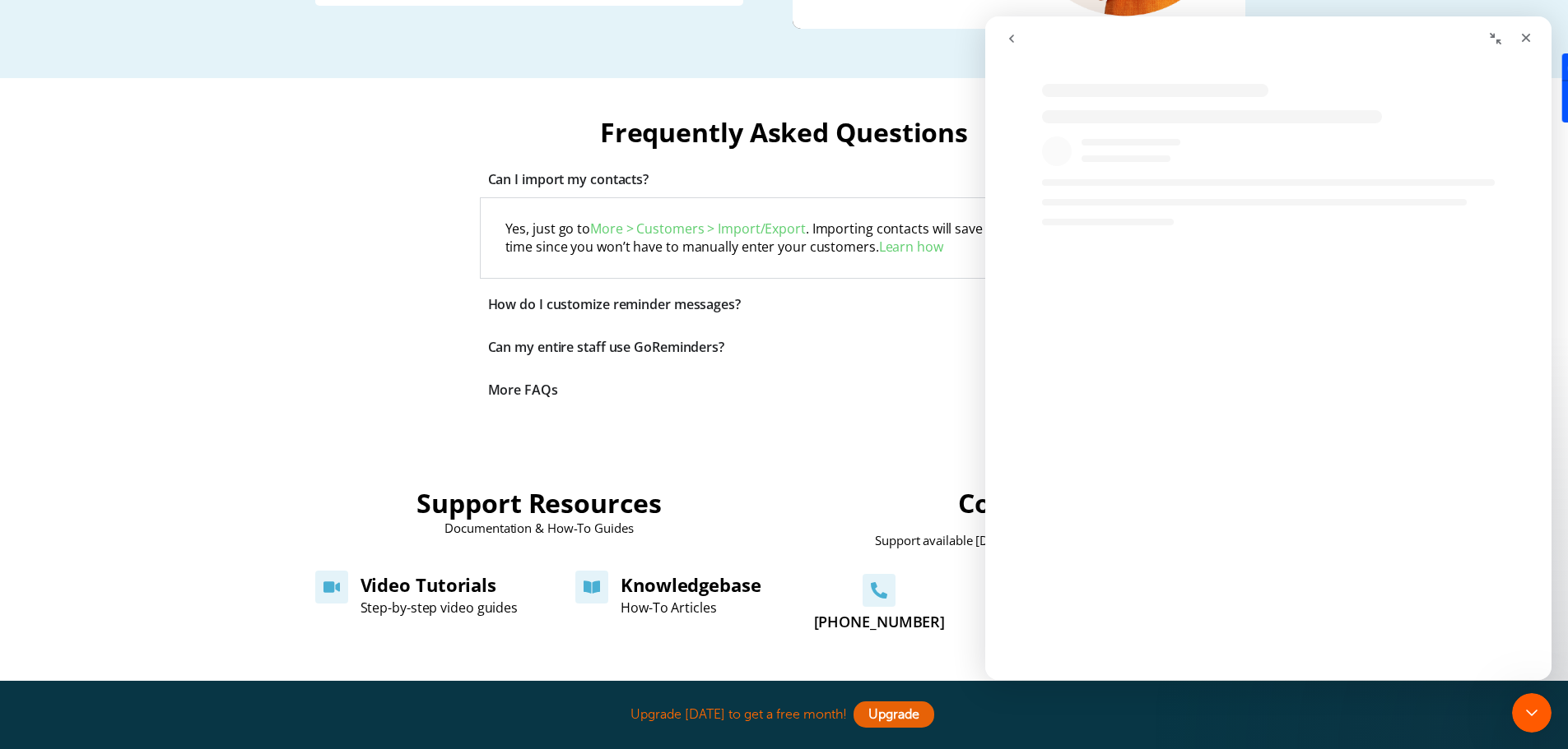
click at [532, 383] on div "More FAQs" at bounding box center [523, 390] width 70 height 19
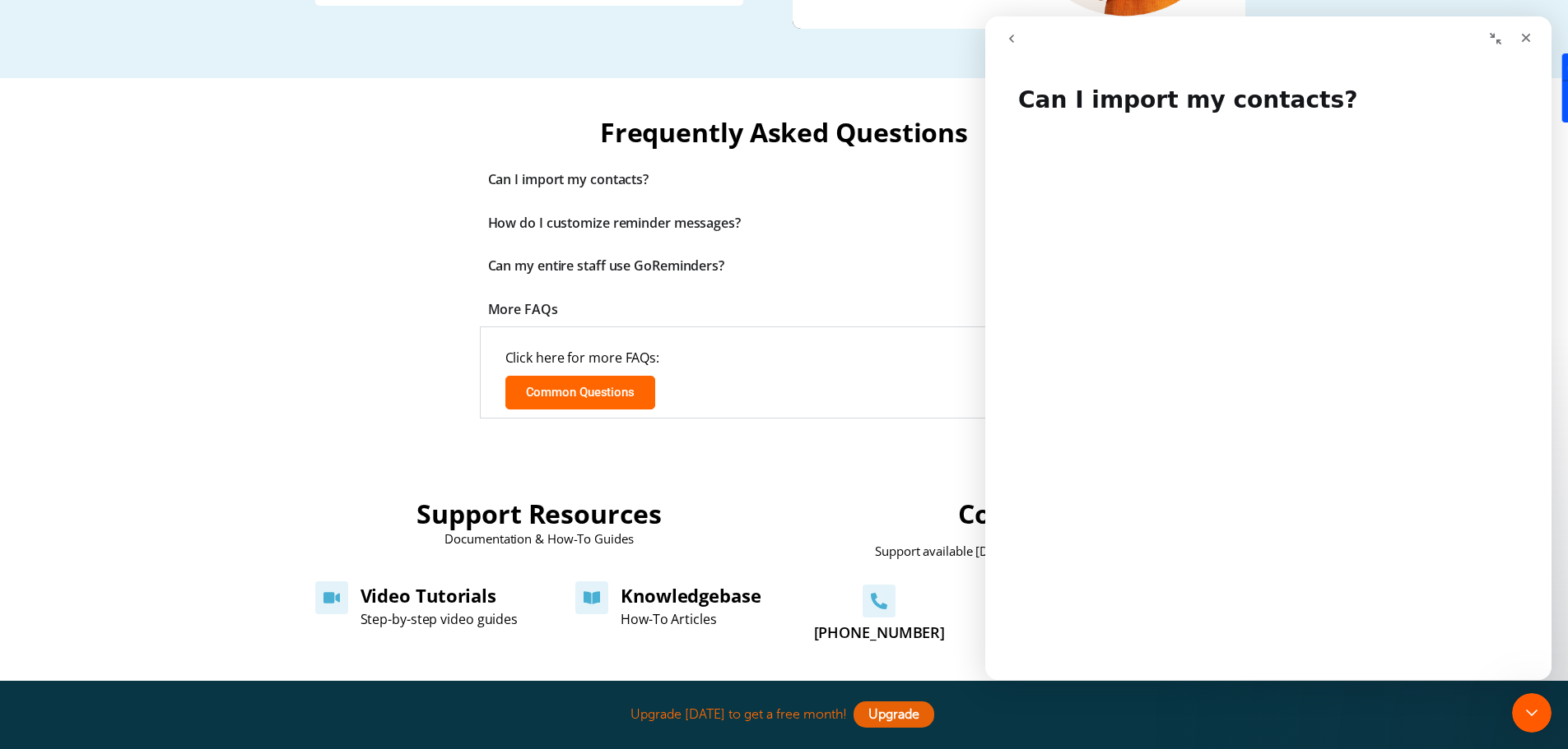
click at [545, 403] on link "Common Questions" at bounding box center [580, 393] width 150 height 34
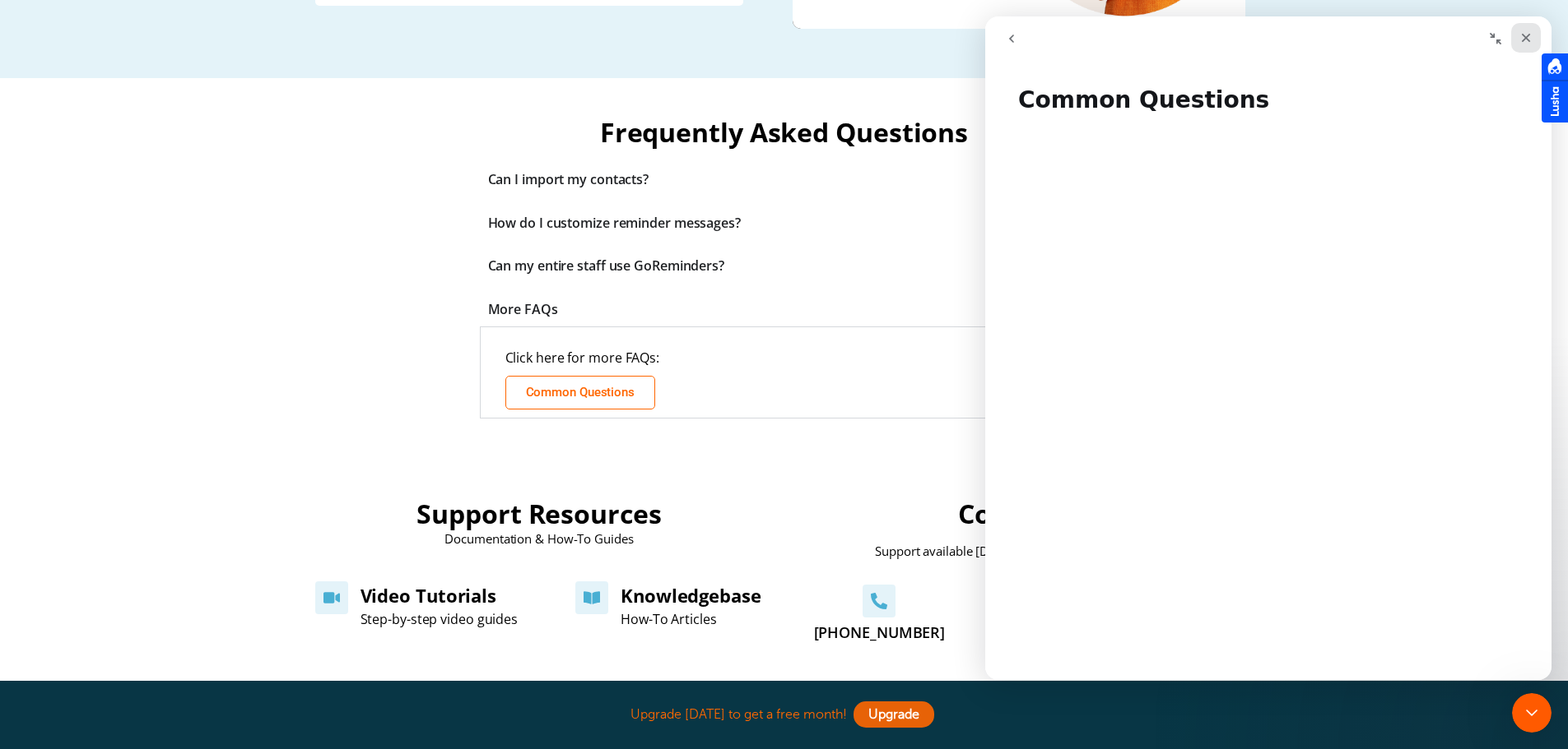
click at [1525, 34] on icon "Close" at bounding box center [1526, 38] width 14 height 14
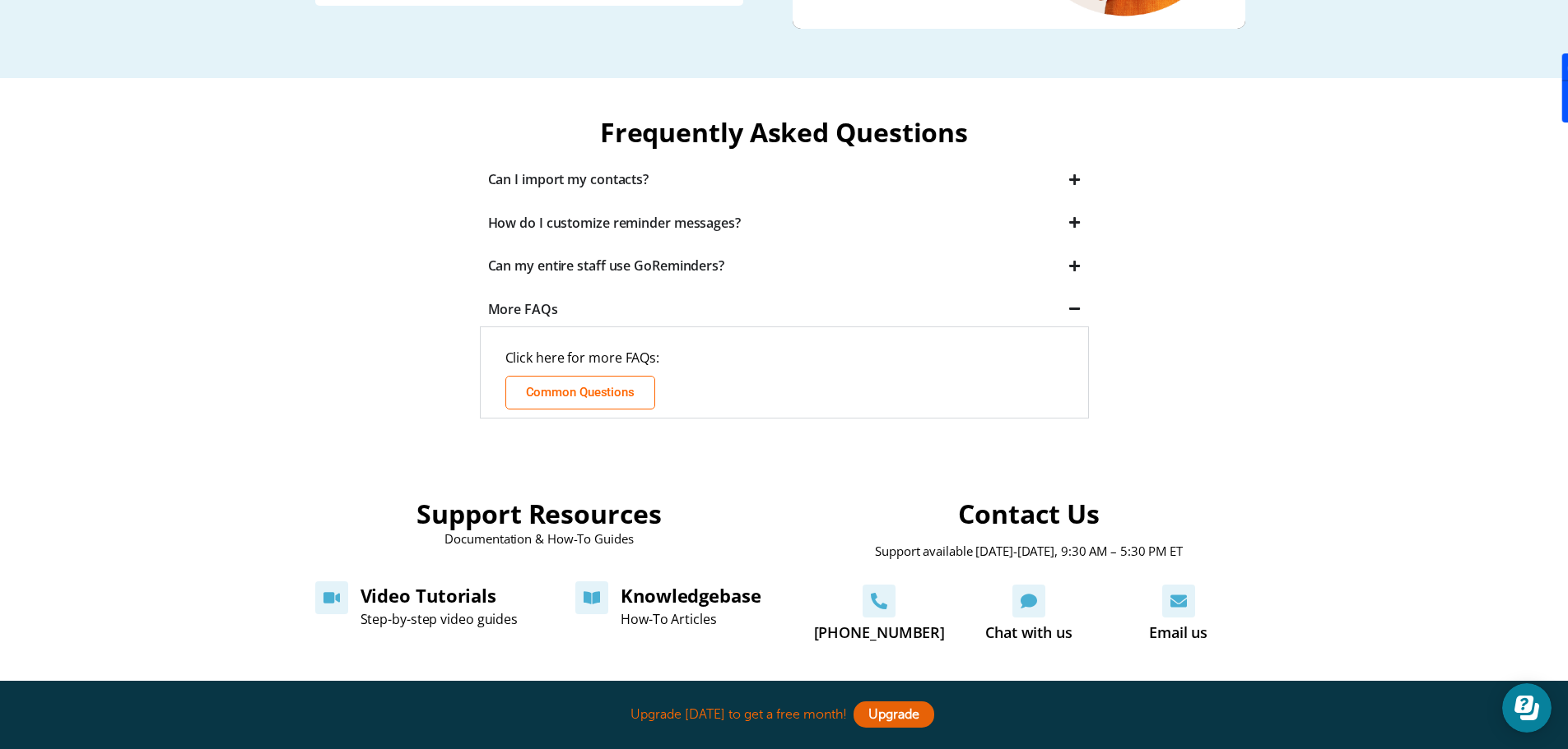
click at [571, 177] on div "Can I import my contacts?" at bounding box center [569, 179] width 162 height 19
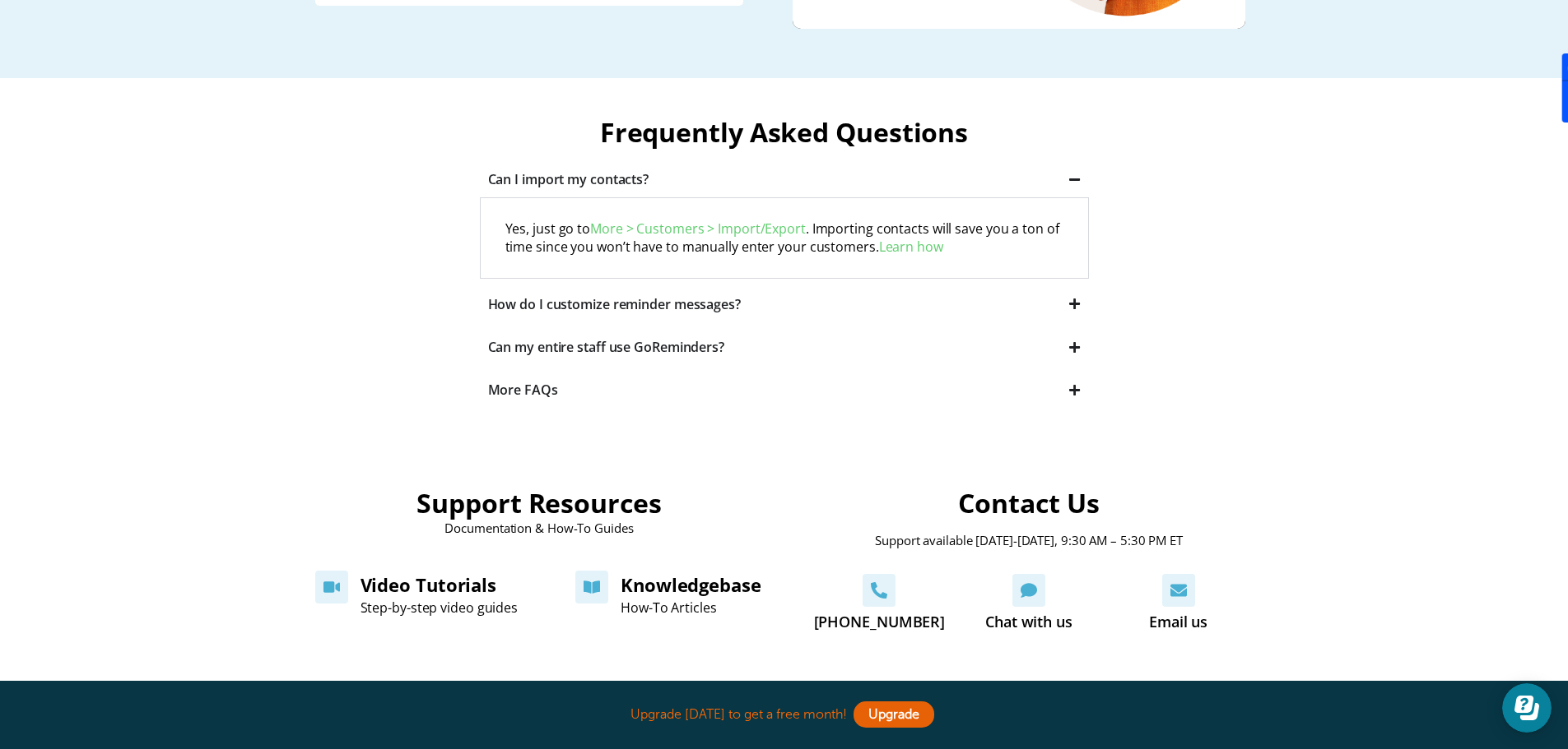
click at [901, 243] on link "Learn how" at bounding box center [911, 246] width 64 height 19
